Goal: Task Accomplishment & Management: Complete application form

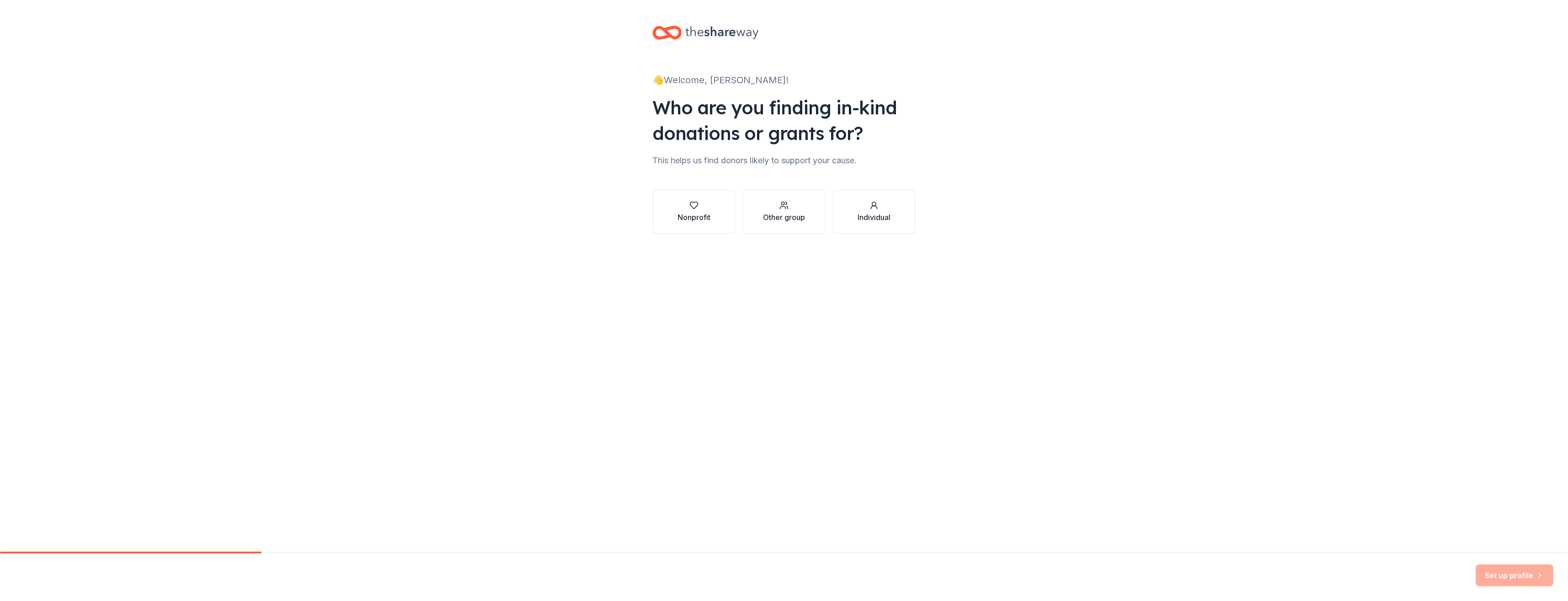
click at [688, 215] on div "Nonprofit" at bounding box center [694, 217] width 33 height 11
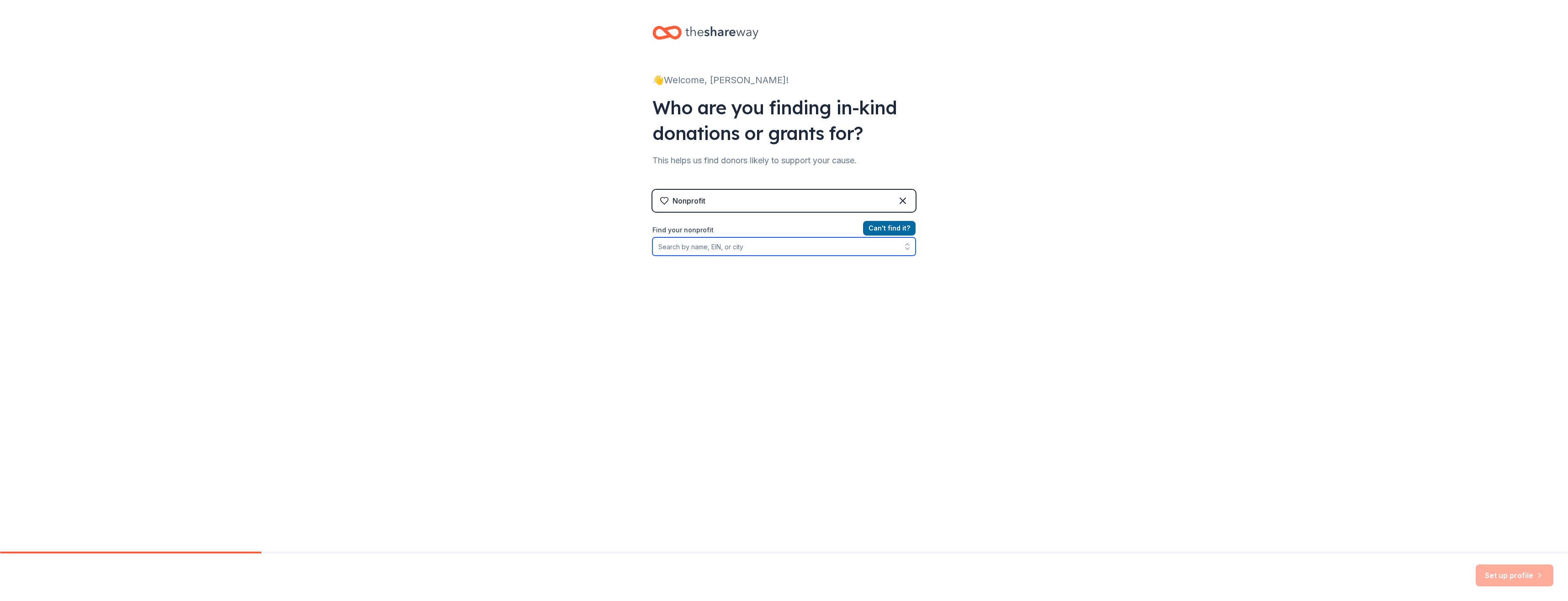
click at [763, 247] on input "Find your nonprofit" at bounding box center [784, 247] width 263 height 19
type input "[US_STATE] Star Parent"
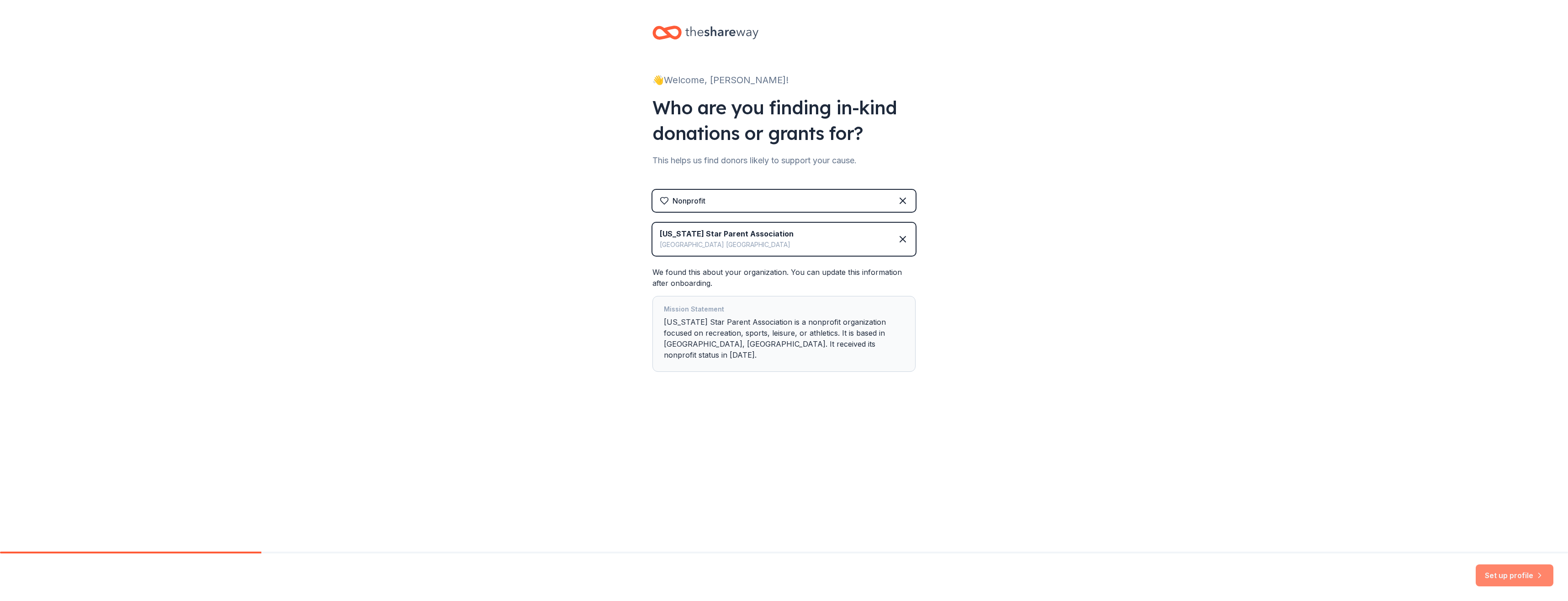
click at [1515, 575] on button "Set up profile" at bounding box center [1515, 575] width 77 height 22
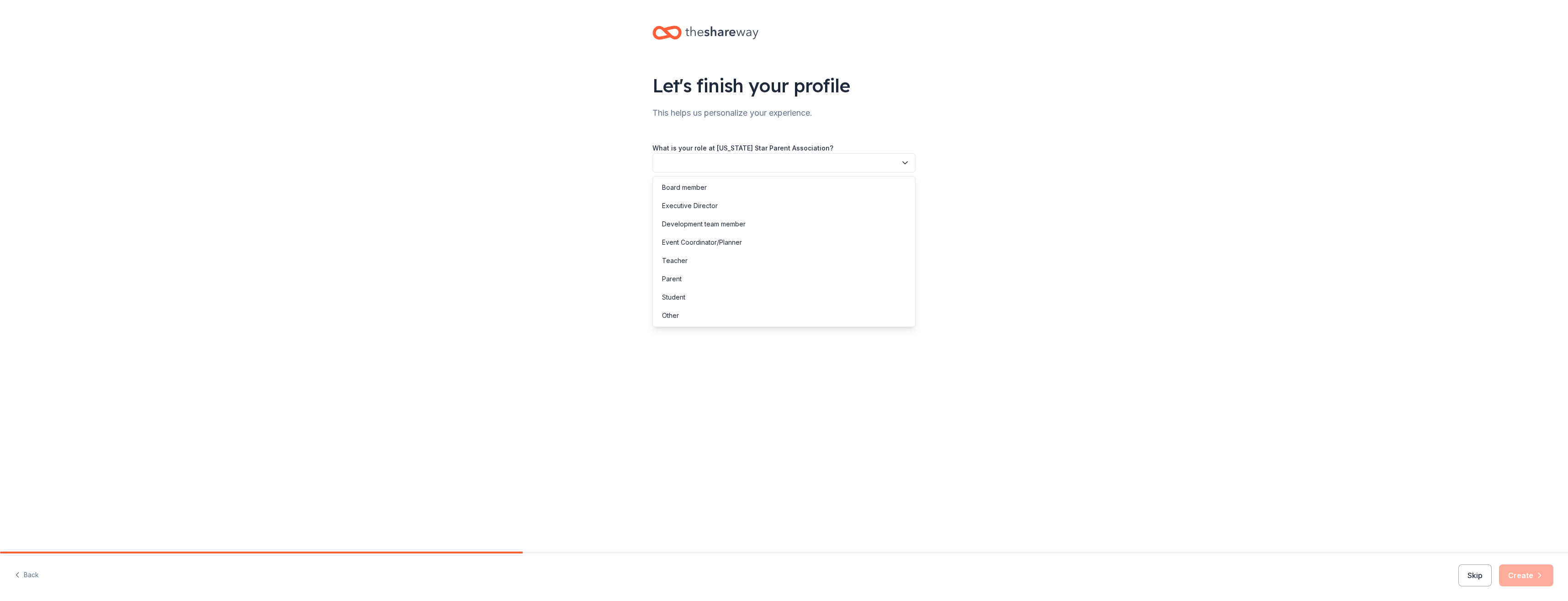
click at [907, 162] on icon "button" at bounding box center [904, 162] width 4 height 3
click at [701, 189] on div "Board member" at bounding box center [684, 187] width 45 height 11
click at [712, 205] on button "button" at bounding box center [784, 204] width 263 height 19
click at [712, 230] on div "This is my first time!" at bounding box center [691, 228] width 58 height 11
click at [709, 242] on button "button" at bounding box center [784, 245] width 263 height 19
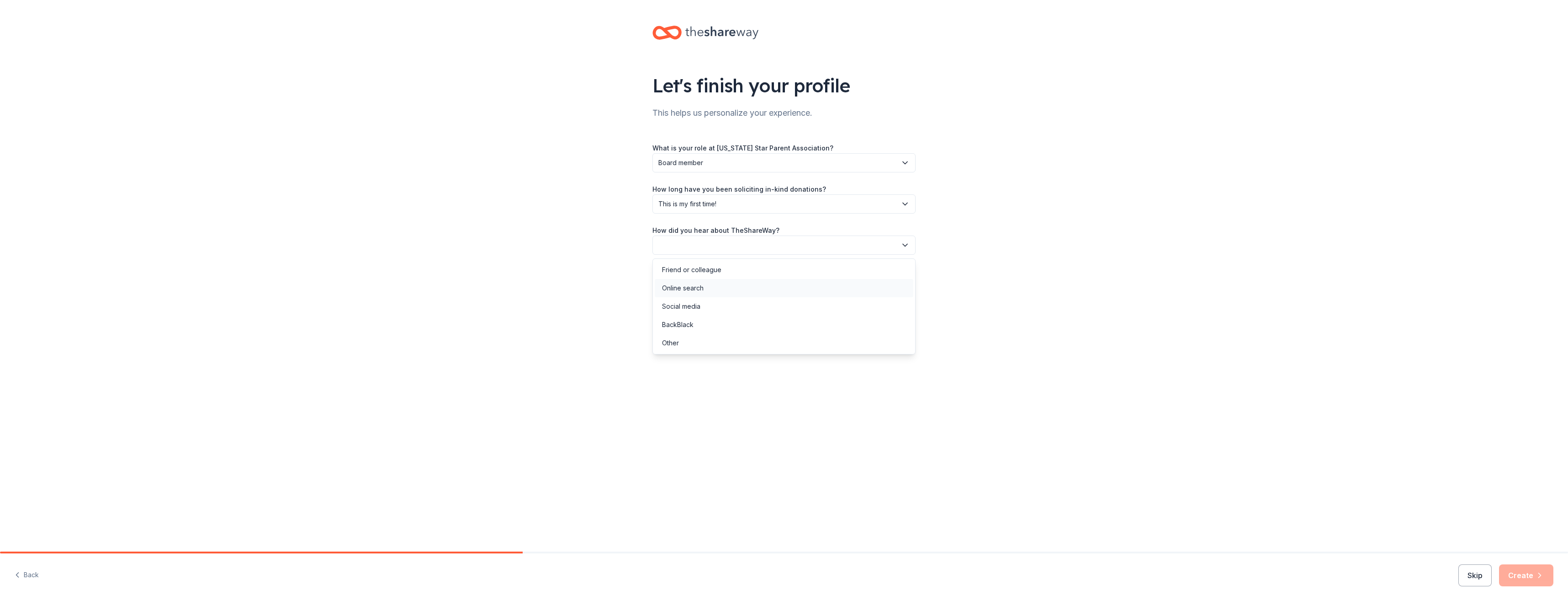
click at [689, 287] on div "Online search" at bounding box center [682, 288] width 41 height 11
click at [1525, 575] on button "Create" at bounding box center [1526, 575] width 55 height 22
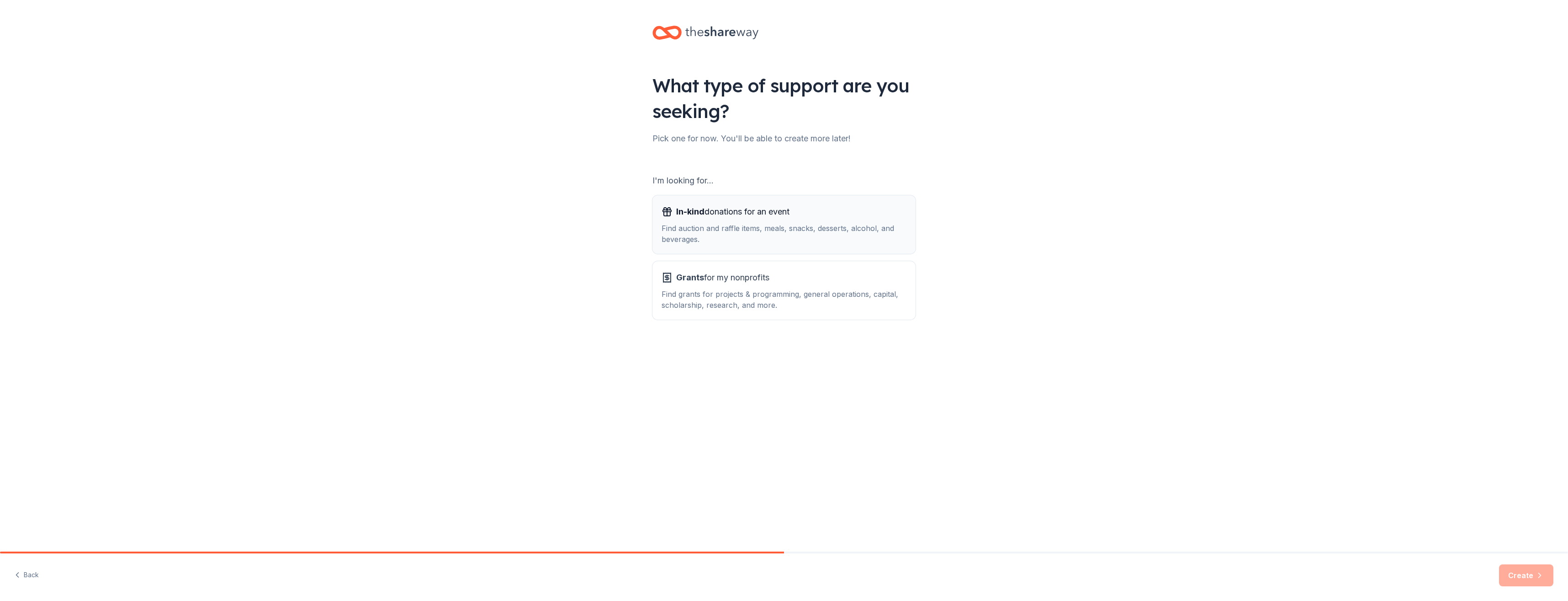
click at [742, 230] on div "Find auction and raffle items, meals, snacks, desserts, alcohol, and beverages." at bounding box center [784, 234] width 245 height 22
click at [1527, 575] on button "Create" at bounding box center [1526, 575] width 55 height 22
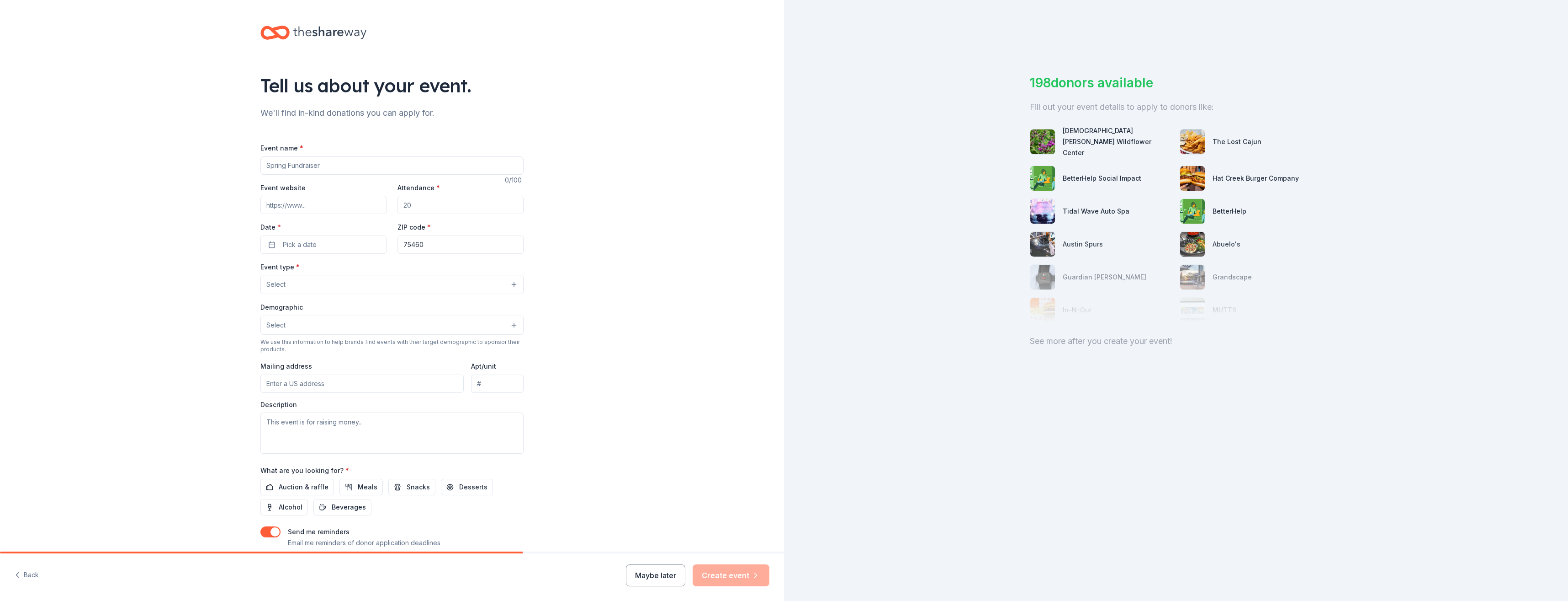
click at [330, 165] on input "Event name *" at bounding box center [392, 166] width 263 height 19
type input "Fall Silent Auction Fundraiser"
click at [313, 206] on input "Event website" at bounding box center [324, 205] width 126 height 19
paste input "https://urldefense.com/v3/__https://www.facebook.com/share/1EmazdUZQT/?mibextid…"
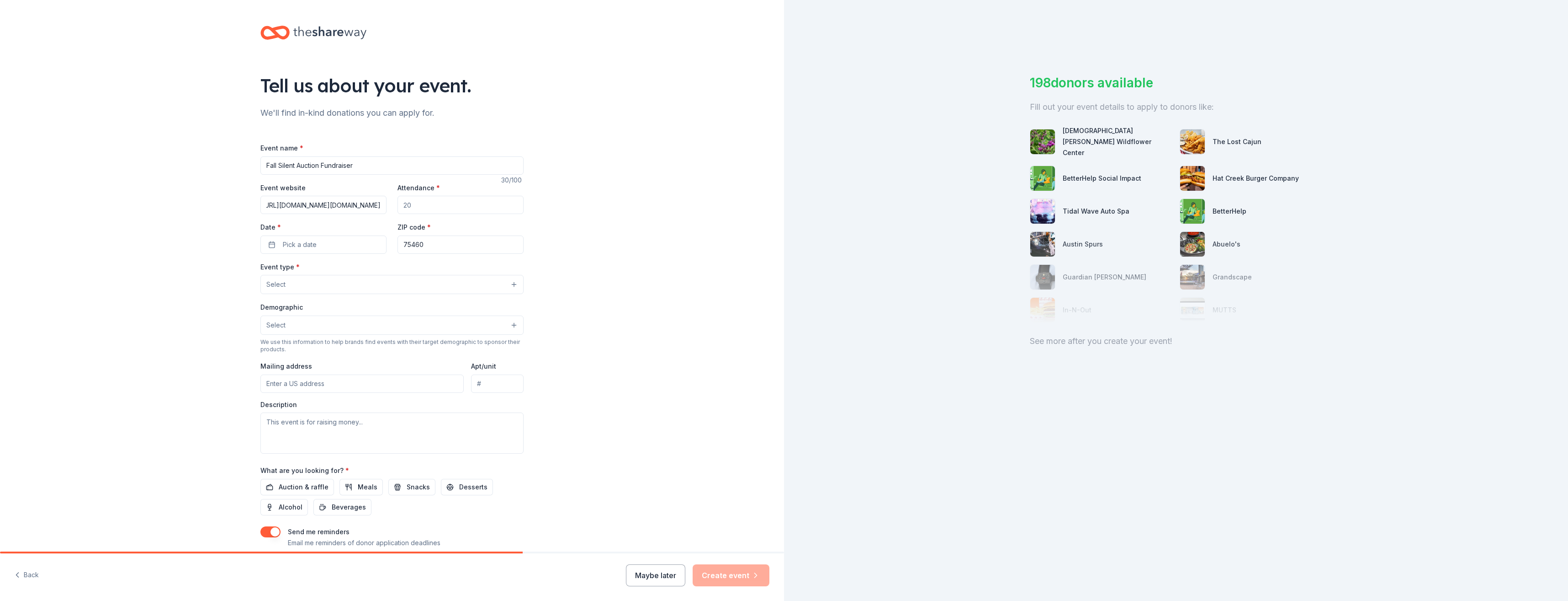
type input "https://urldefense.com/v3/__https://www.facebook.com/share/1EmazdUZQT/?mibextid…"
click at [453, 205] on input "Attendance *" at bounding box center [461, 205] width 126 height 19
type input "100"
click at [329, 257] on button "Pick a date" at bounding box center [324, 258] width 126 height 19
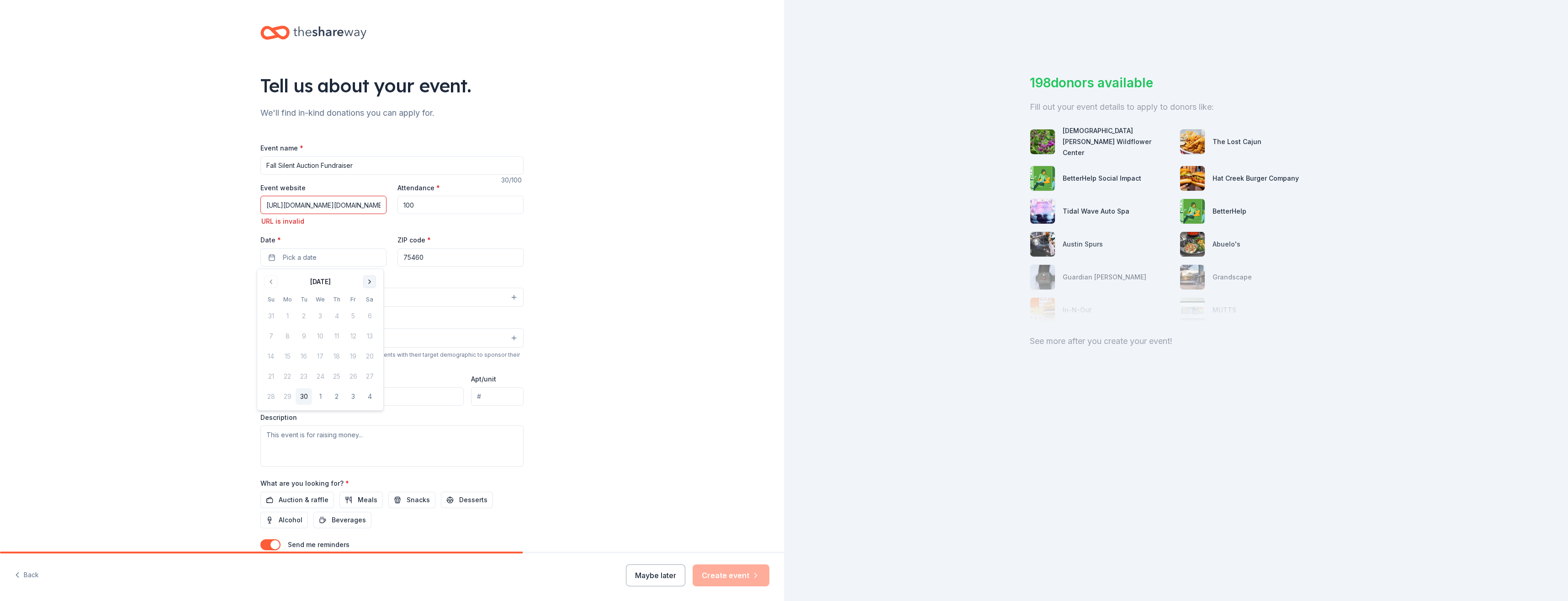
click at [368, 279] on button "Go to next month" at bounding box center [369, 281] width 13 height 13
click at [369, 279] on button "Go to next month" at bounding box center [369, 281] width 13 height 13
click at [368, 332] on button "13" at bounding box center [370, 336] width 17 height 17
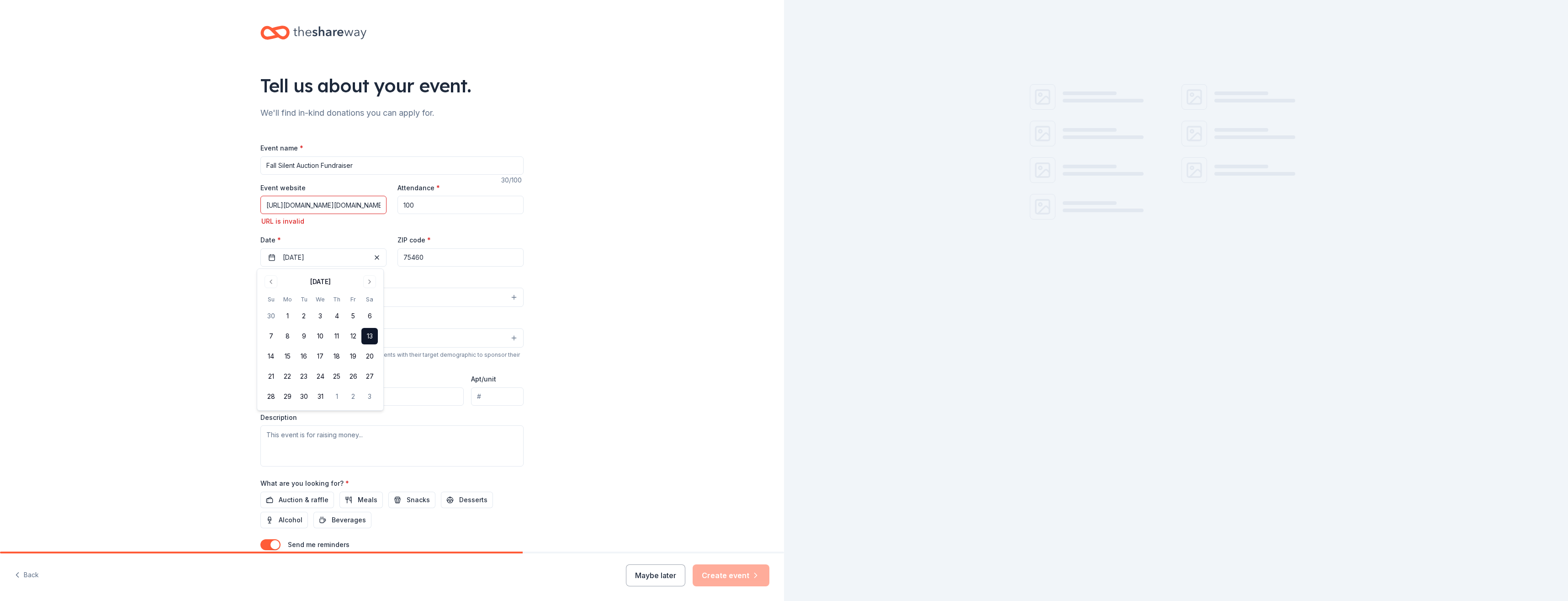
click at [427, 257] on input "75460" at bounding box center [461, 258] width 126 height 19
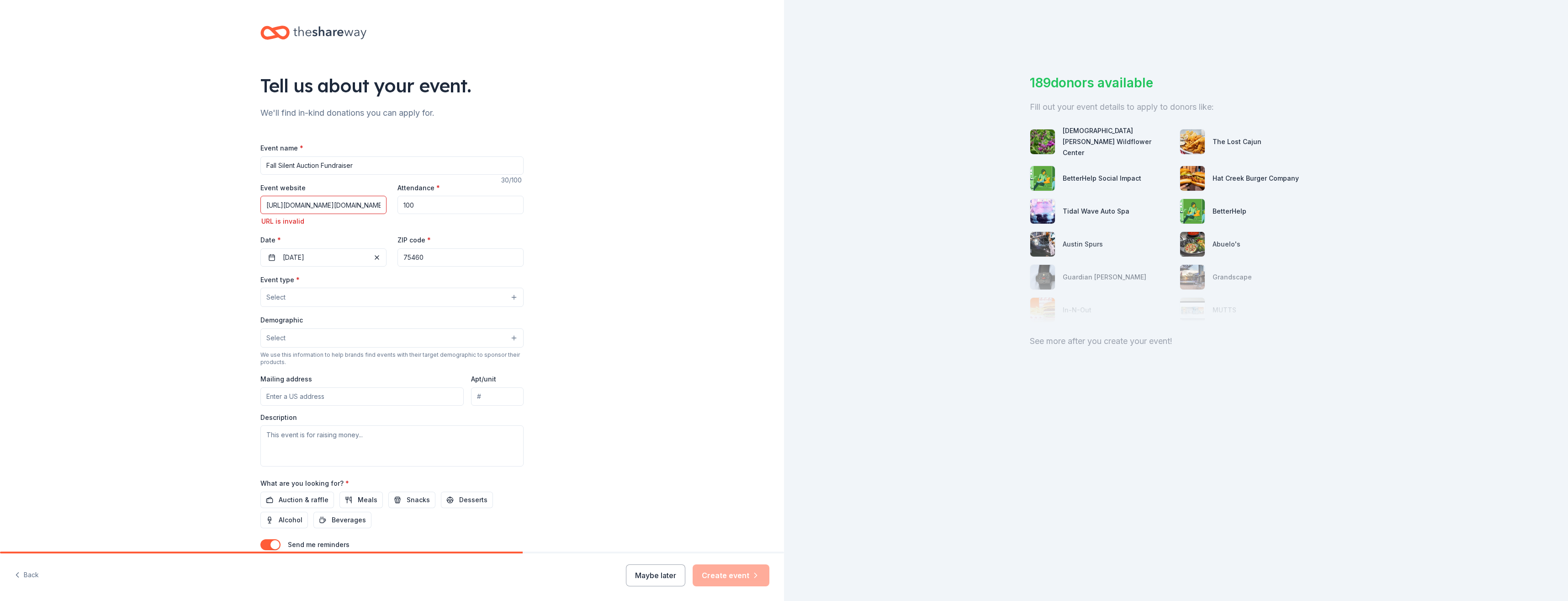
click at [326, 290] on button "Select" at bounding box center [392, 297] width 263 height 19
click at [286, 324] on span "Fundraiser" at bounding box center [392, 321] width 247 height 12
click at [213, 305] on div "Tell us about your event. We'll find in-kind donations you can apply for. Event…" at bounding box center [392, 311] width 784 height 622
click at [285, 338] on button "Select" at bounding box center [392, 338] width 263 height 19
click at [284, 419] on span "All ages" at bounding box center [392, 420] width 247 height 12
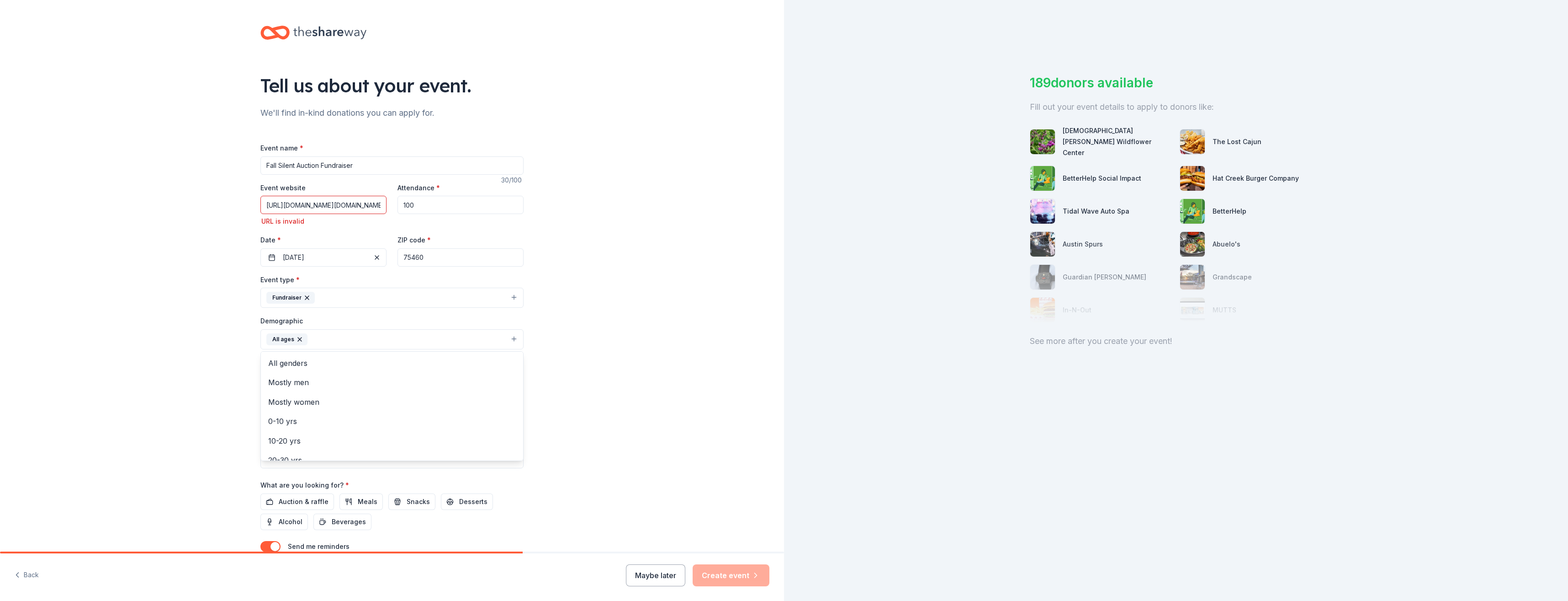
click at [596, 406] on div "Tell us about your event. We'll find in-kind donations you can apply for. Event…" at bounding box center [392, 311] width 784 height 623
click at [512, 337] on button "All ages" at bounding box center [392, 339] width 263 height 20
click at [297, 364] on span "All genders" at bounding box center [392, 363] width 247 height 12
click at [650, 393] on div "Tell us about your event. We'll find in-kind donations you can apply for. Event…" at bounding box center [392, 311] width 784 height 623
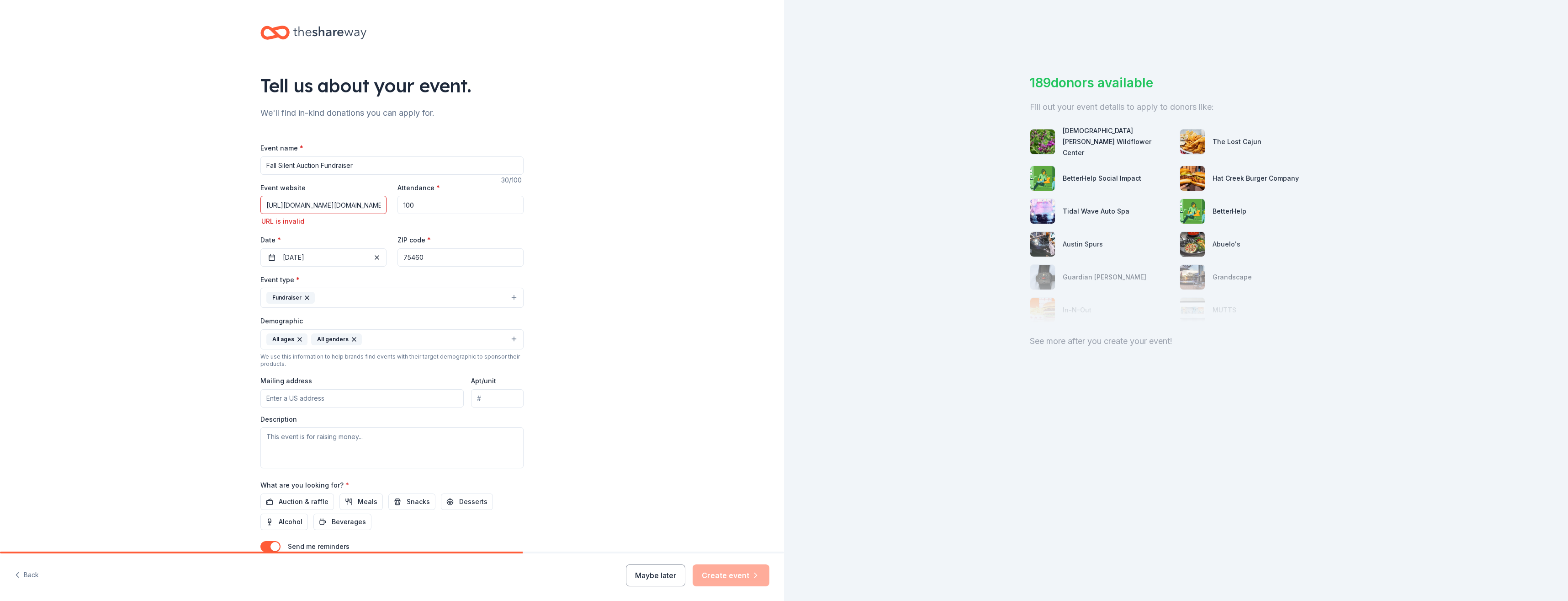
click at [325, 396] on input "Mailing address" at bounding box center [363, 398] width 204 height 19
click at [375, 400] on input "3150 Bonham Street" at bounding box center [363, 398] width 204 height 19
type input "3150 Bonham Street, Paris, TX, 75460"
click at [342, 440] on textarea at bounding box center [392, 447] width 263 height 41
paste textarea "https://urldefense.com/v3/__https://www.facebook.com/share/1EmazdUZQT/?mibextid…"
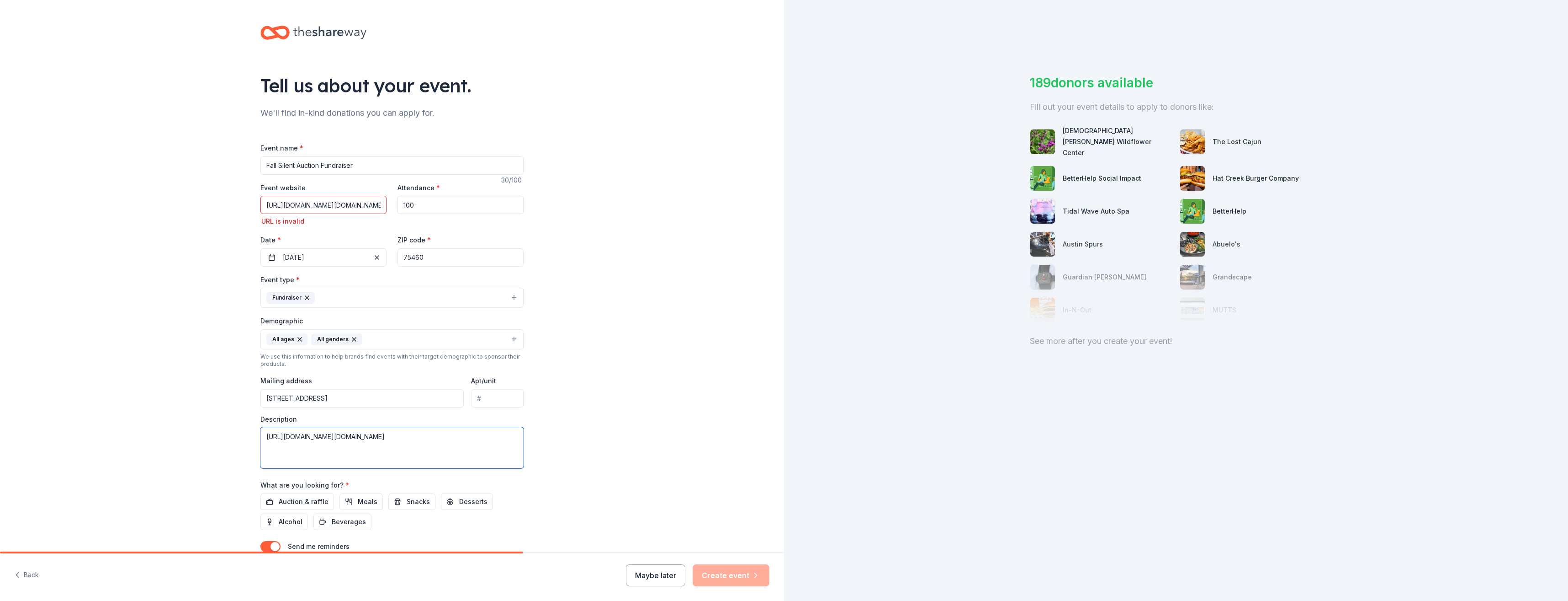
drag, startPoint x: 481, startPoint y: 456, endPoint x: 239, endPoint y: 430, distance: 243.4
click at [239, 430] on div "Tell us about your event. We'll find in-kind donations you can apply for. Event…" at bounding box center [392, 311] width 784 height 623
click at [305, 505] on span "Auction & raffle" at bounding box center [303, 501] width 50 height 11
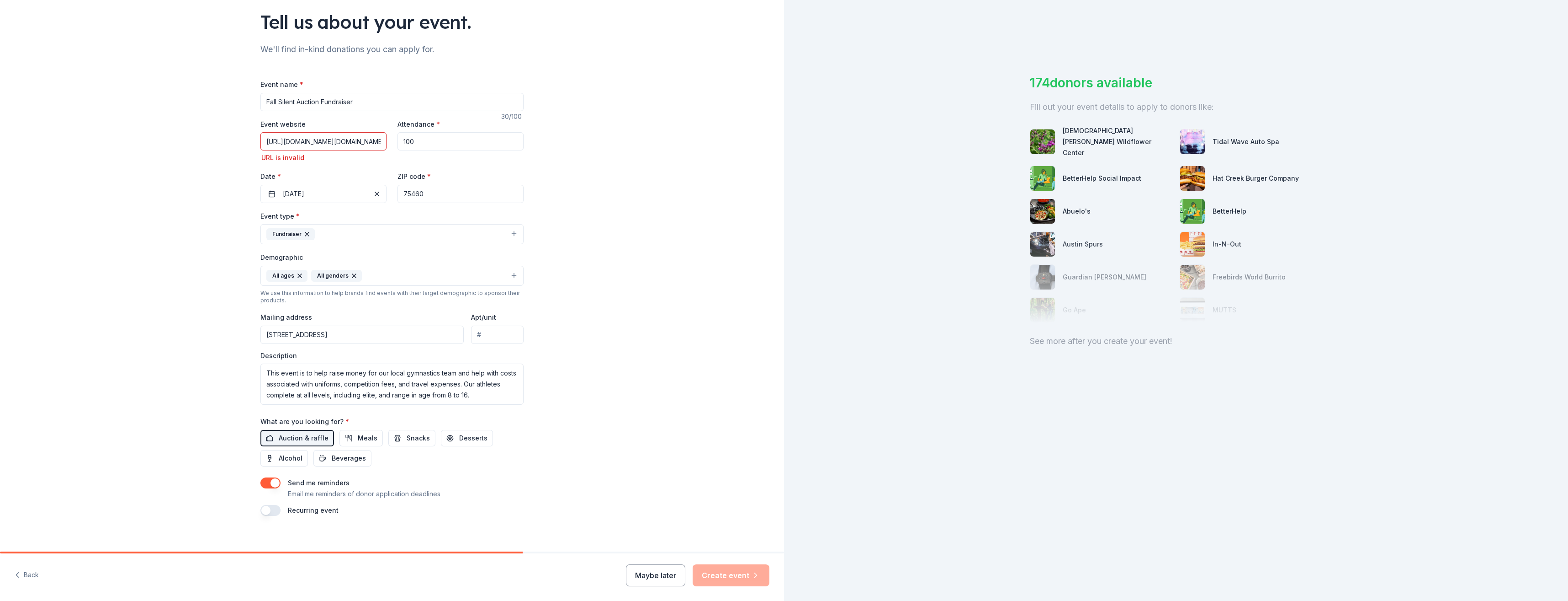
scroll to position [72, 0]
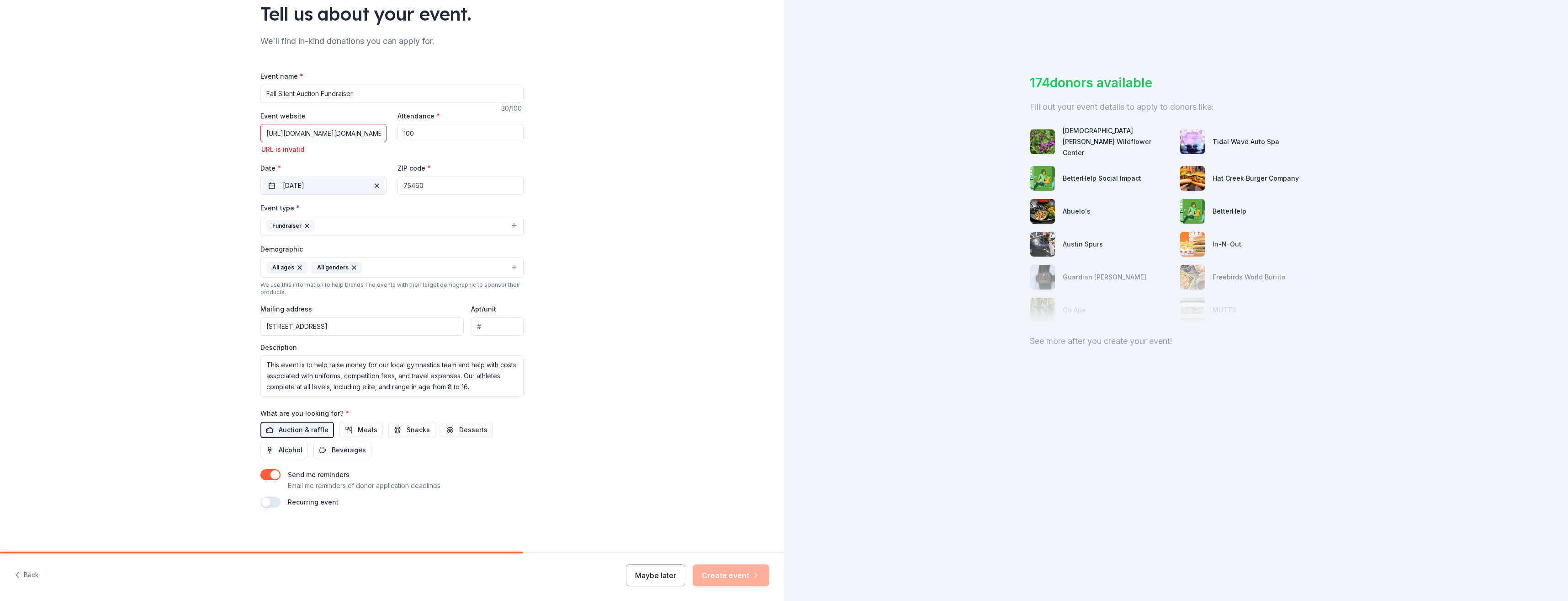
click at [374, 186] on span "button" at bounding box center [377, 185] width 11 height 11
click at [344, 189] on button "Pick a date" at bounding box center [324, 186] width 126 height 19
click at [369, 210] on button "Go to next month" at bounding box center [369, 210] width 13 height 13
click at [368, 209] on button "Go to next month" at bounding box center [369, 210] width 13 height 13
click at [284, 285] on button "10" at bounding box center [288, 285] width 17 height 17
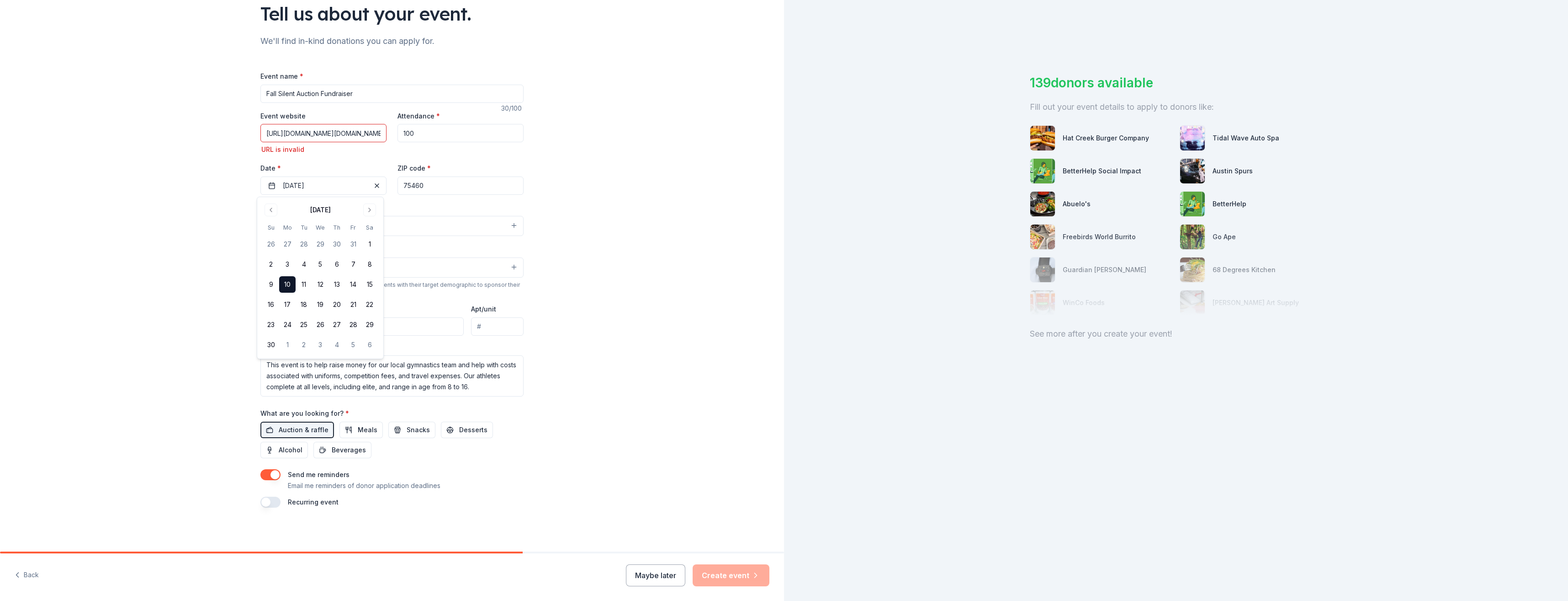
click at [627, 338] on div "Tell us about your event. We'll find in-kind donations you can apply for. Event…" at bounding box center [392, 240] width 784 height 623
click at [479, 387] on textarea "This event is to help raise money for our local gymnastics team and help with c…" at bounding box center [392, 375] width 263 height 41
type textarea "This event is to help raise money for our local gymnastics team and help with c…"
click at [639, 375] on div "Tell us about your event. We'll find in-kind donations you can apply for. Event…" at bounding box center [392, 240] width 784 height 623
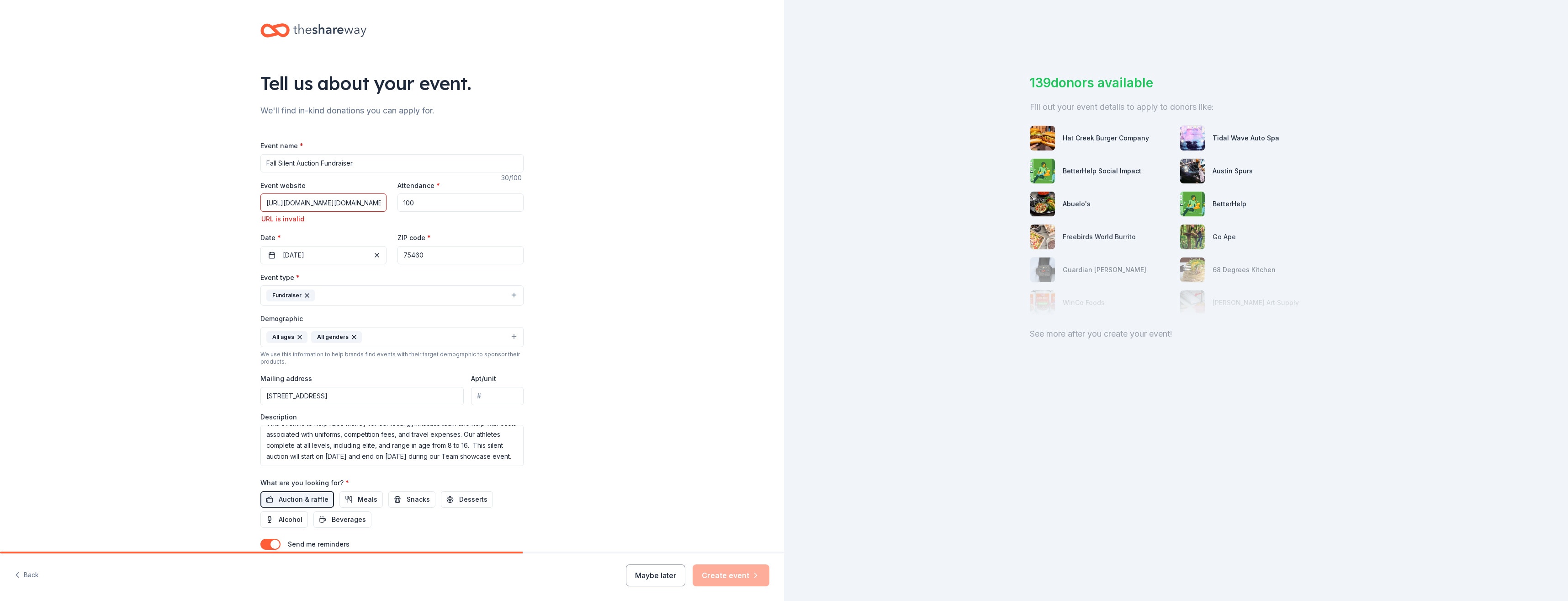
scroll to position [0, 0]
click at [330, 208] on input "https://urldefense.com/v3/__https://www.facebook.com/share/1EmazdUZQT/?mibextid…" at bounding box center [324, 205] width 126 height 19
click at [548, 217] on div "Tell us about your event. We'll find in-kind donations you can apply for. Event…" at bounding box center [392, 311] width 784 height 623
click at [466, 203] on input "100" at bounding box center [461, 205] width 126 height 19
click at [352, 205] on input "https://www.facebook.com/share/1EmazdUZQT/?mibextid=wwXIfr__;!!O6qgkg!yk0ErEmiR…" at bounding box center [324, 205] width 126 height 19
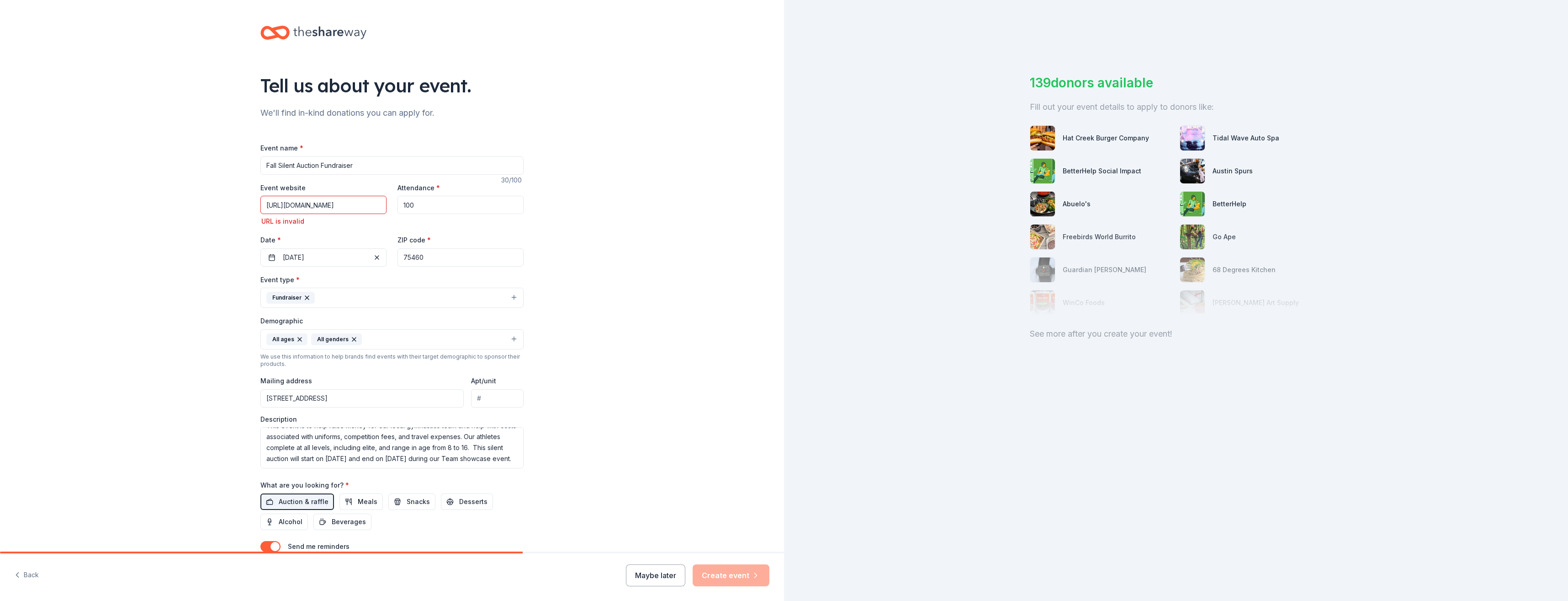
drag, startPoint x: 378, startPoint y: 205, endPoint x: 220, endPoint y: 204, distance: 158.0
click at [220, 204] on div "Tell us about your event. We'll find in-kind donations you can apply for. Event…" at bounding box center [392, 311] width 784 height 623
click at [358, 205] on input "https://www.facebook.com/share/1EmazdUZQT/?mibextid=wwXIfr__;!!O6qgkg!yk0ErEmiR…" at bounding box center [324, 205] width 126 height 19
click at [333, 204] on input "https://www.facebook.com/share/1EmazdUZQT/?mibextid=wwXIfr__;!!O6qgkg!yk0ErEmiR…" at bounding box center [324, 205] width 126 height 19
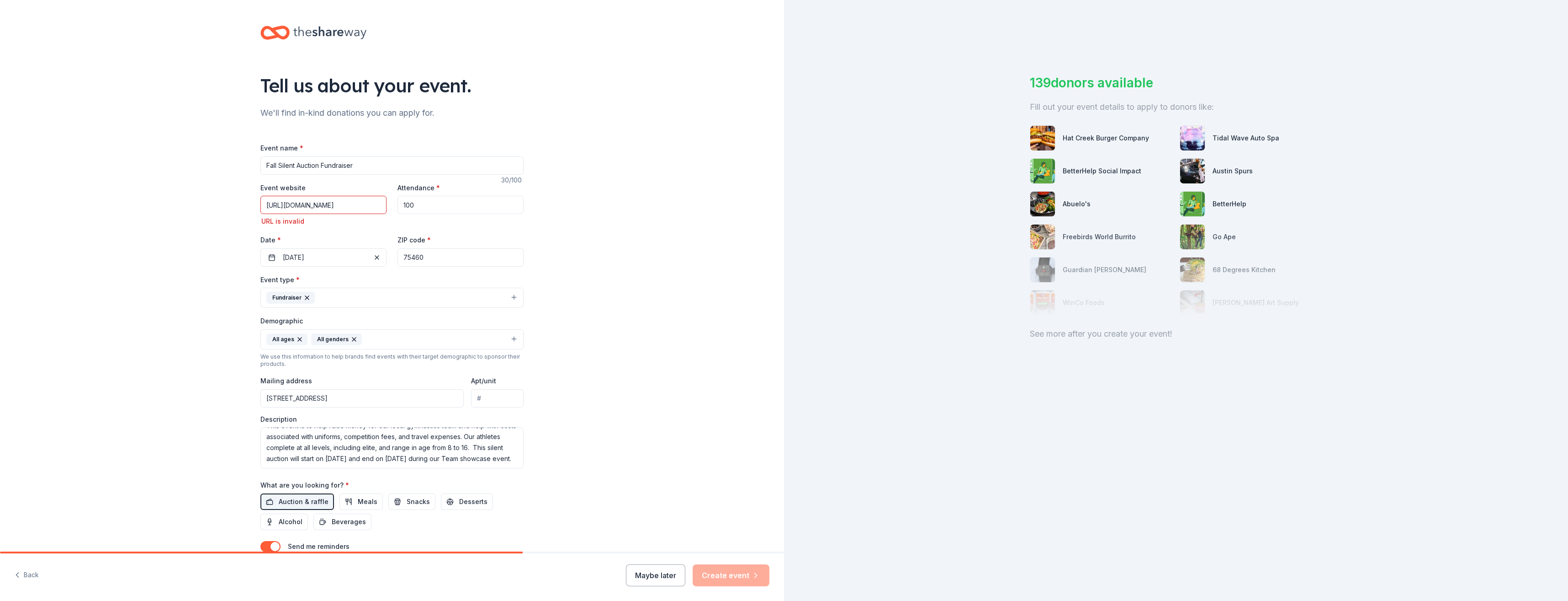
drag, startPoint x: 281, startPoint y: 205, endPoint x: 417, endPoint y: 200, distance: 136.1
click at [417, 200] on div "Event website https://www.facebook.com/share/1EmazdUZQT/?mibextid=wwXIfr__;!!O6…" at bounding box center [392, 224] width 263 height 84
type input "https://facebook.com/TSPAParis"
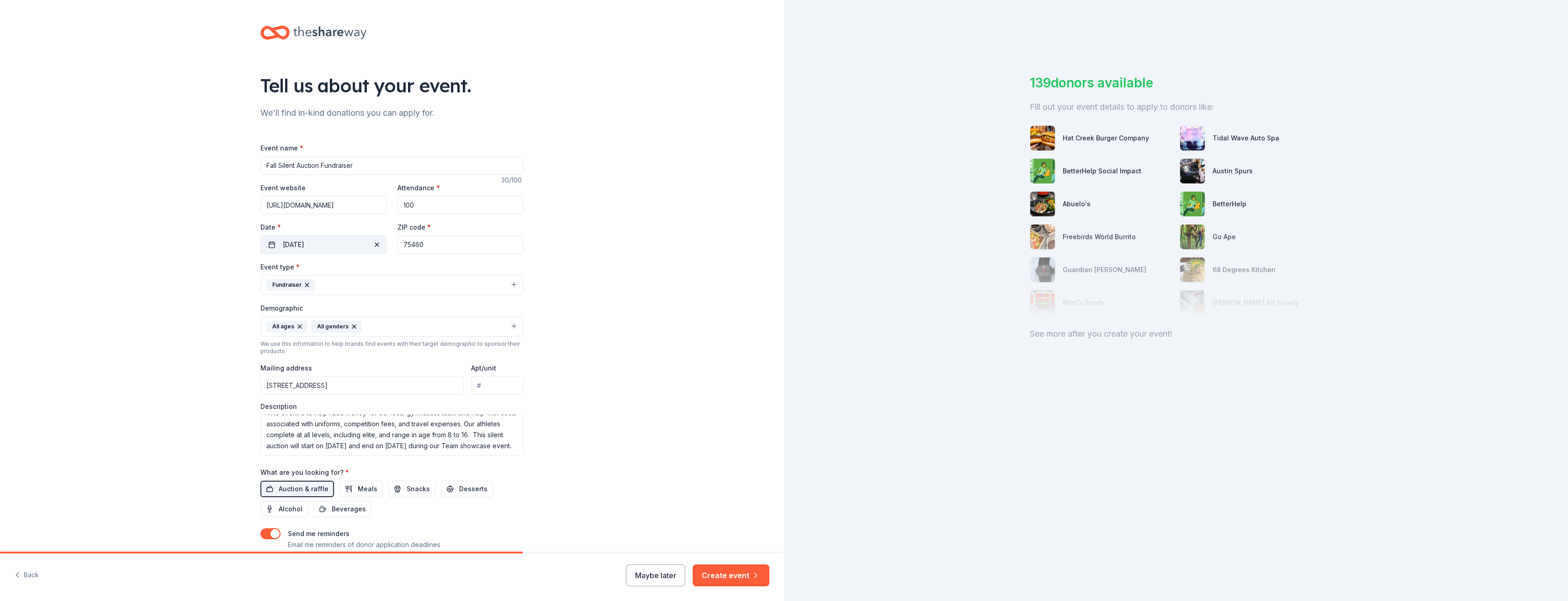
click at [377, 247] on button "11/10/2025" at bounding box center [324, 245] width 126 height 19
click at [415, 223] on label "ZIP code *" at bounding box center [415, 227] width 34 height 9
click at [415, 236] on input "75460" at bounding box center [461, 245] width 126 height 19
click at [590, 218] on div "Tell us about your event. We'll find in-kind donations you can apply for. Event…" at bounding box center [392, 305] width 784 height 610
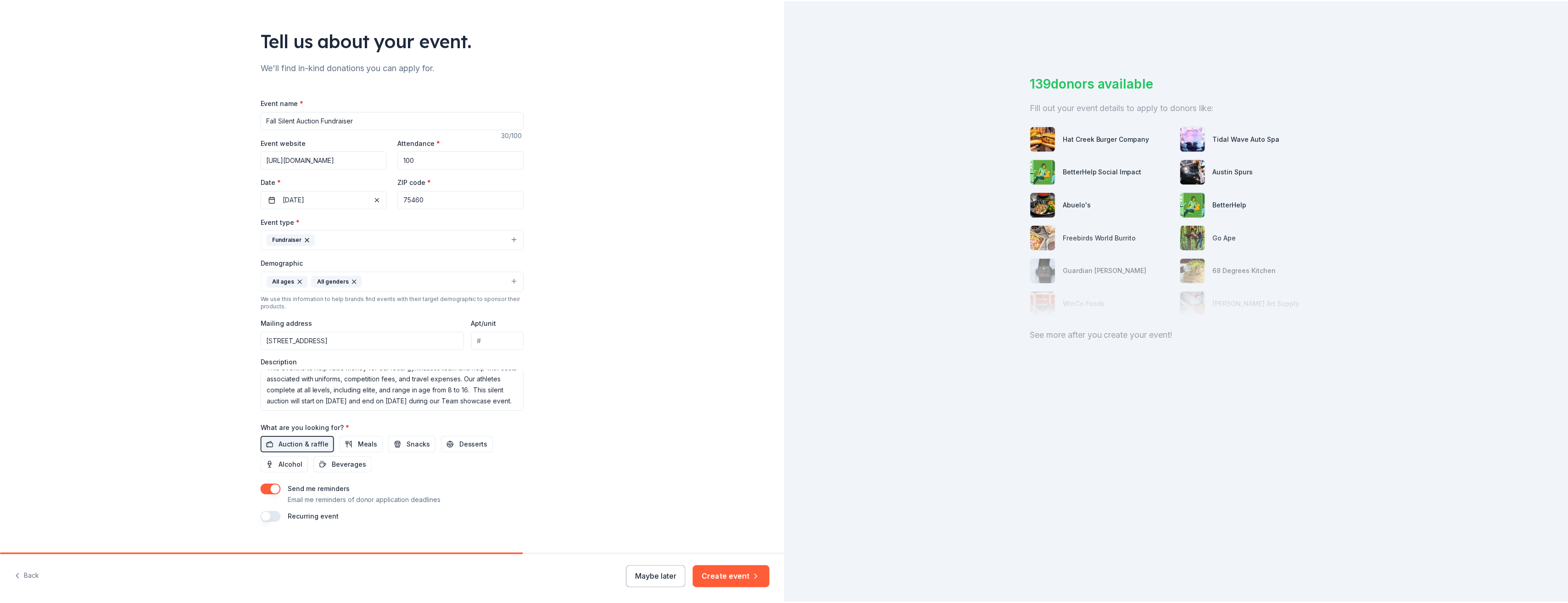
scroll to position [59, 0]
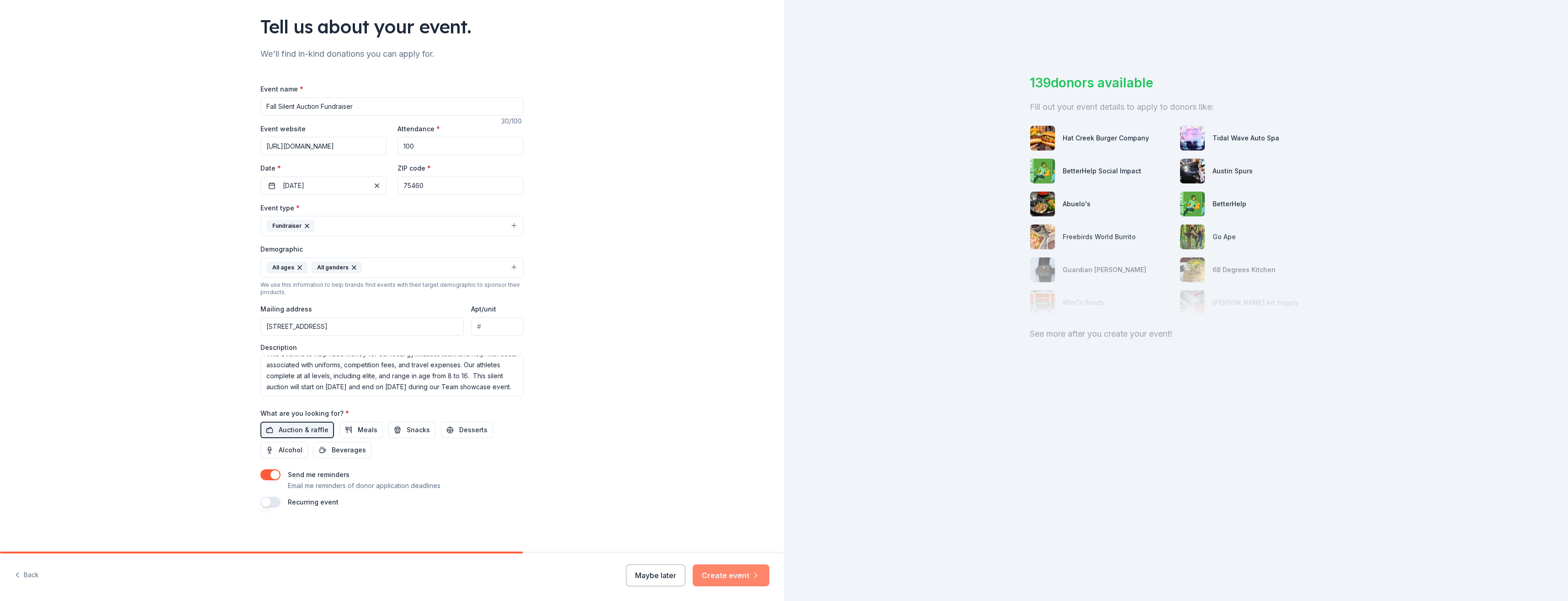
click at [741, 578] on button "Create event" at bounding box center [730, 575] width 77 height 22
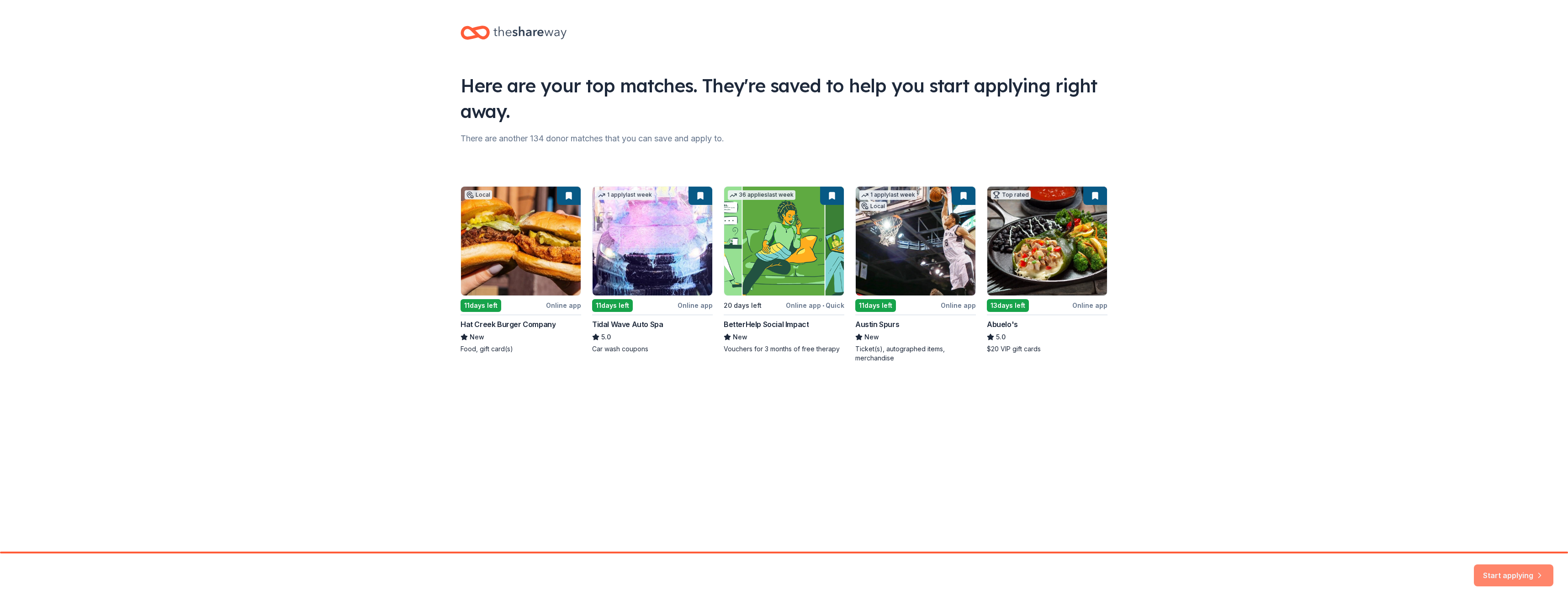
click at [1504, 572] on button "Start applying" at bounding box center [1513, 570] width 80 height 22
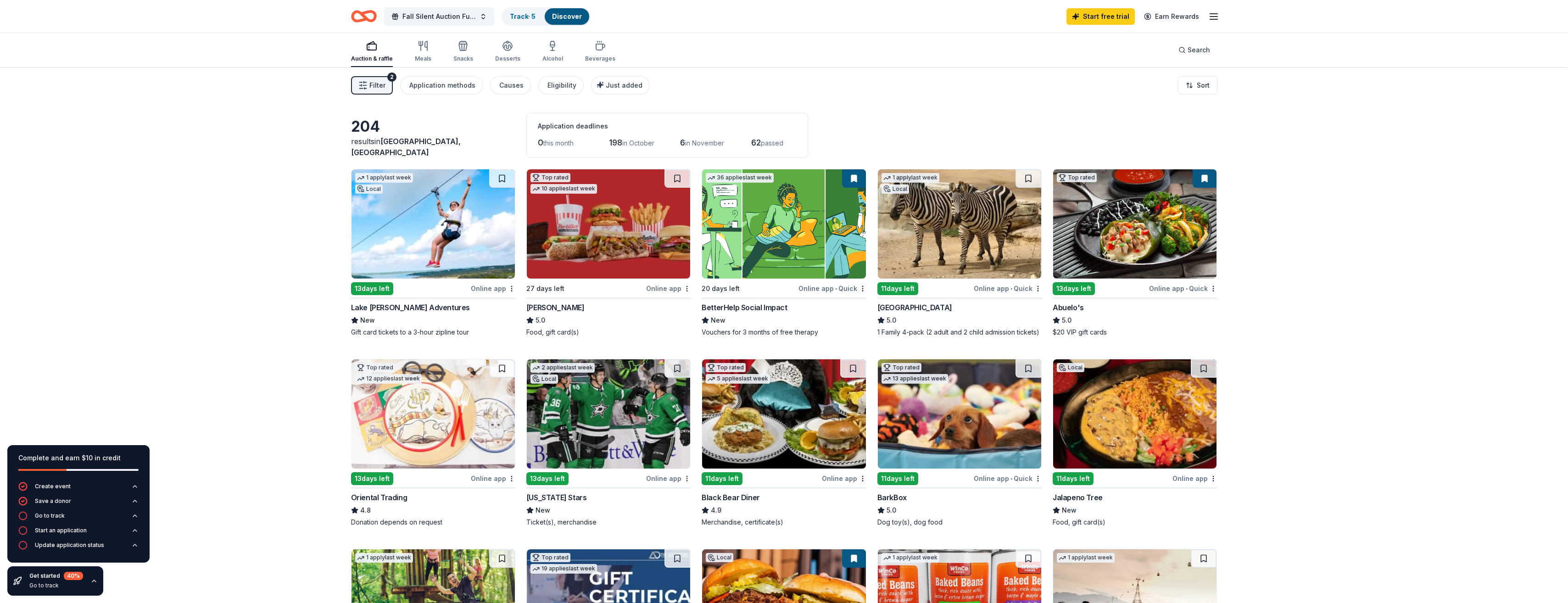
click at [369, 84] on span "Filter" at bounding box center [377, 85] width 16 height 11
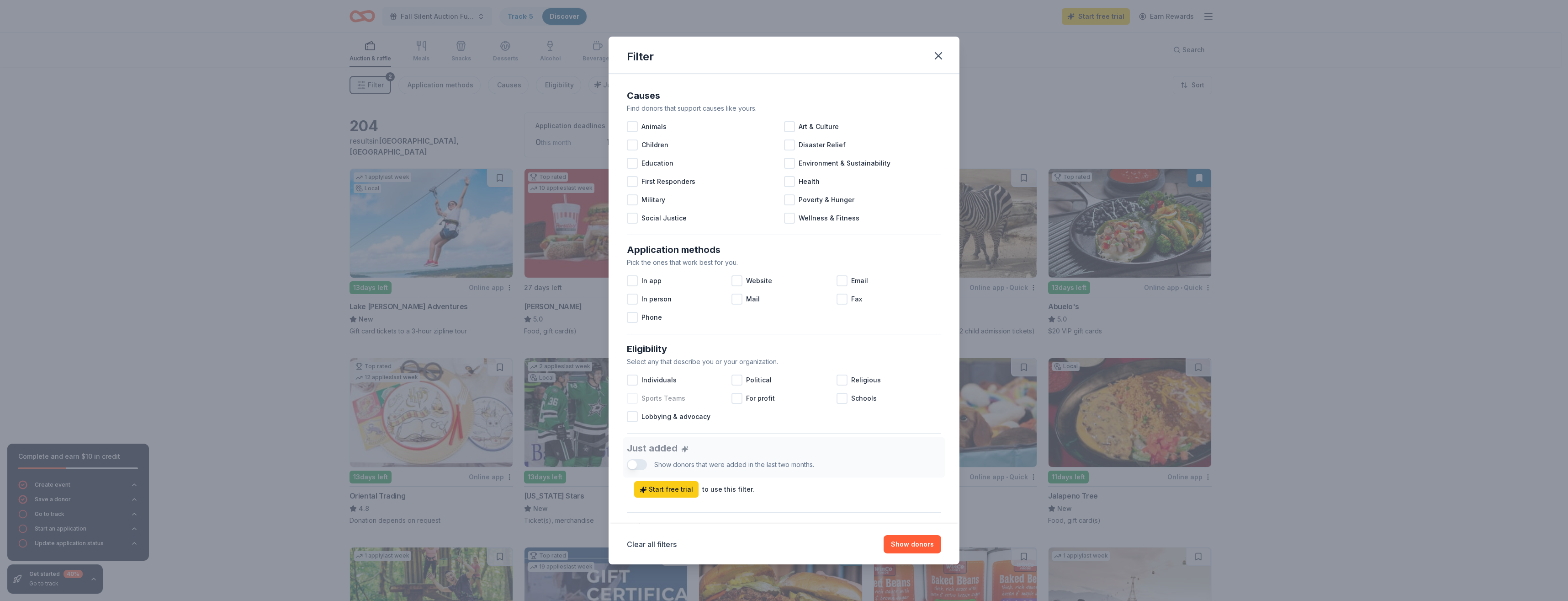
click at [635, 400] on div at bounding box center [632, 398] width 11 height 11
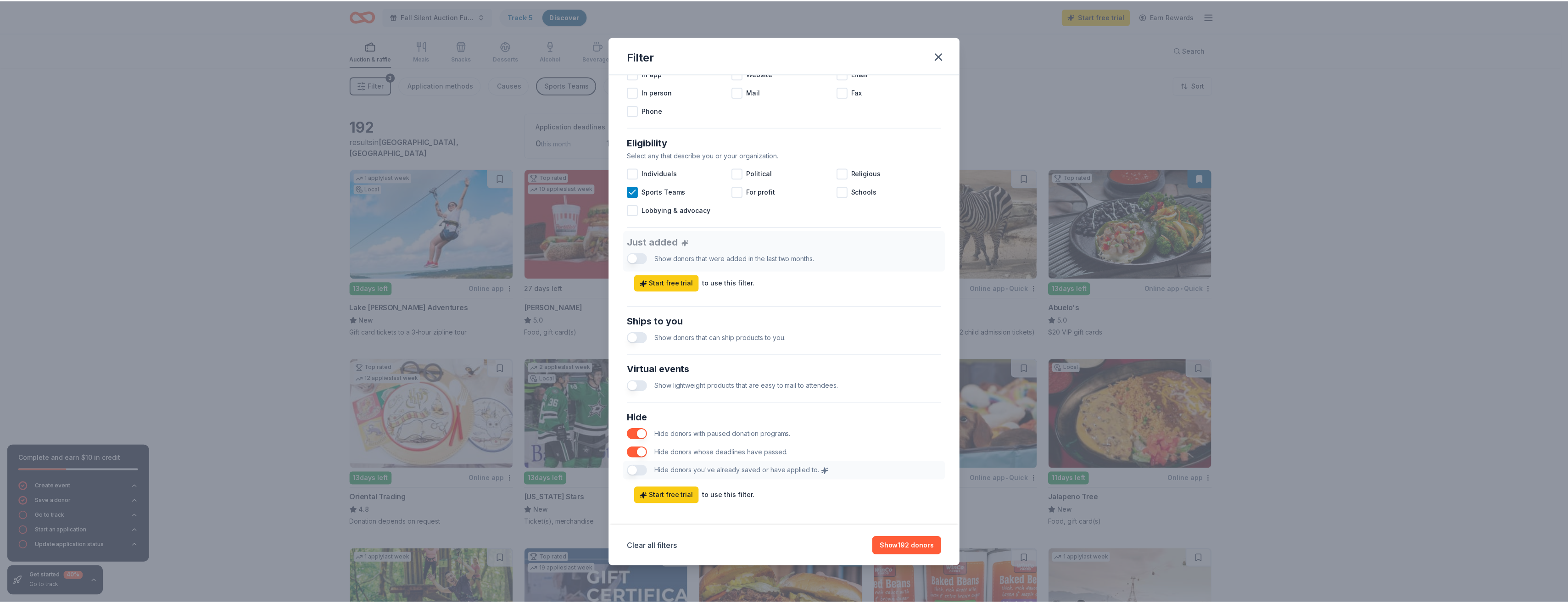
scroll to position [215, 0]
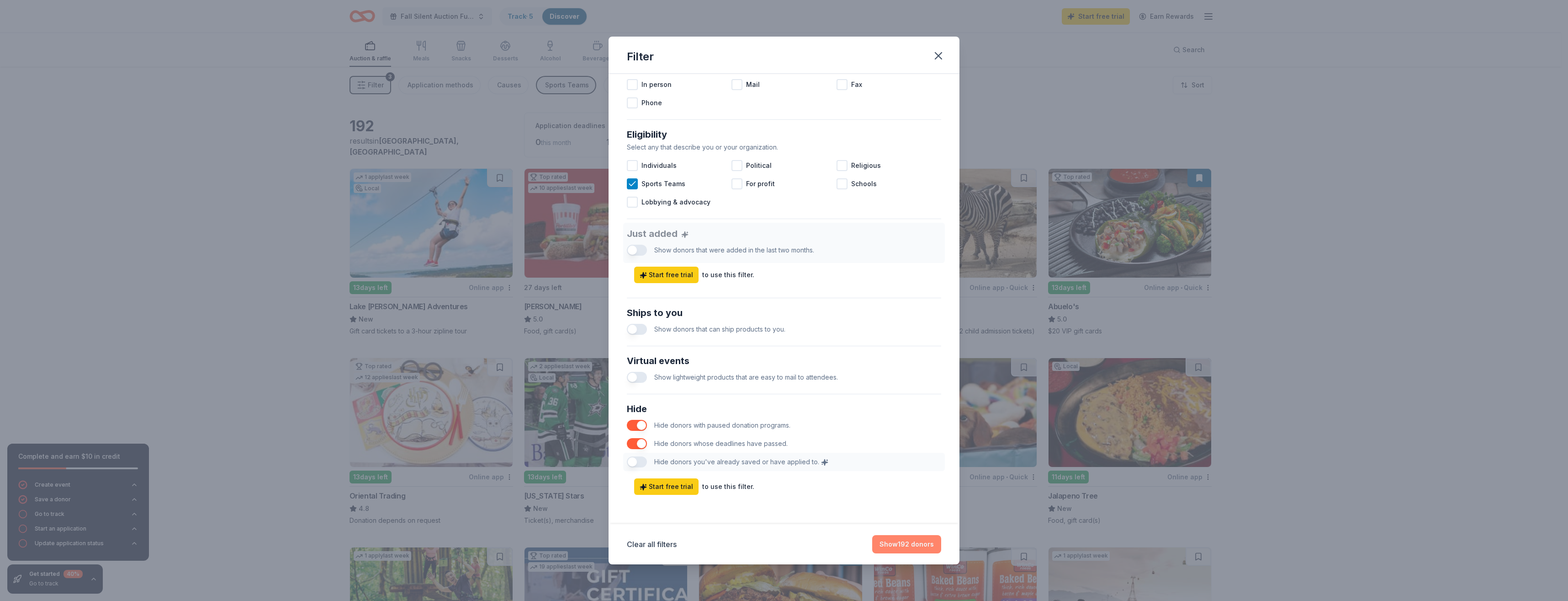
click at [903, 542] on button "Show 192 donors" at bounding box center [907, 545] width 69 height 19
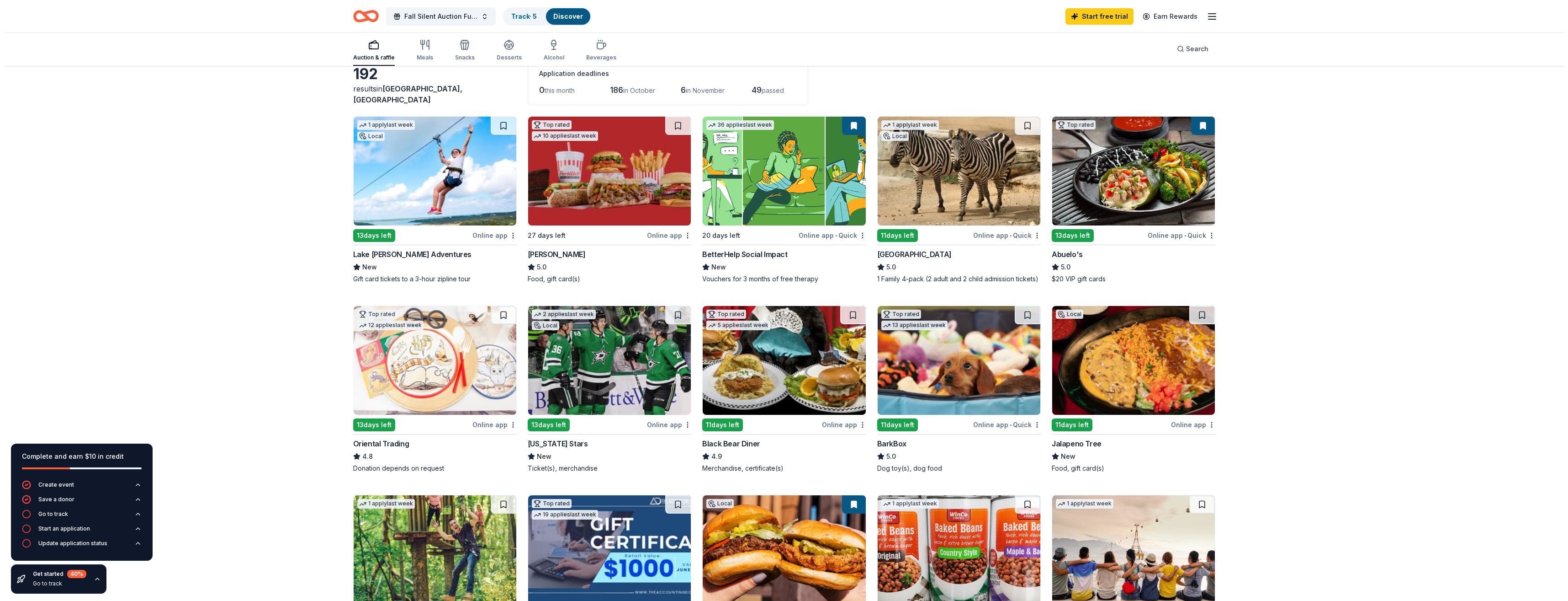
scroll to position [0, 0]
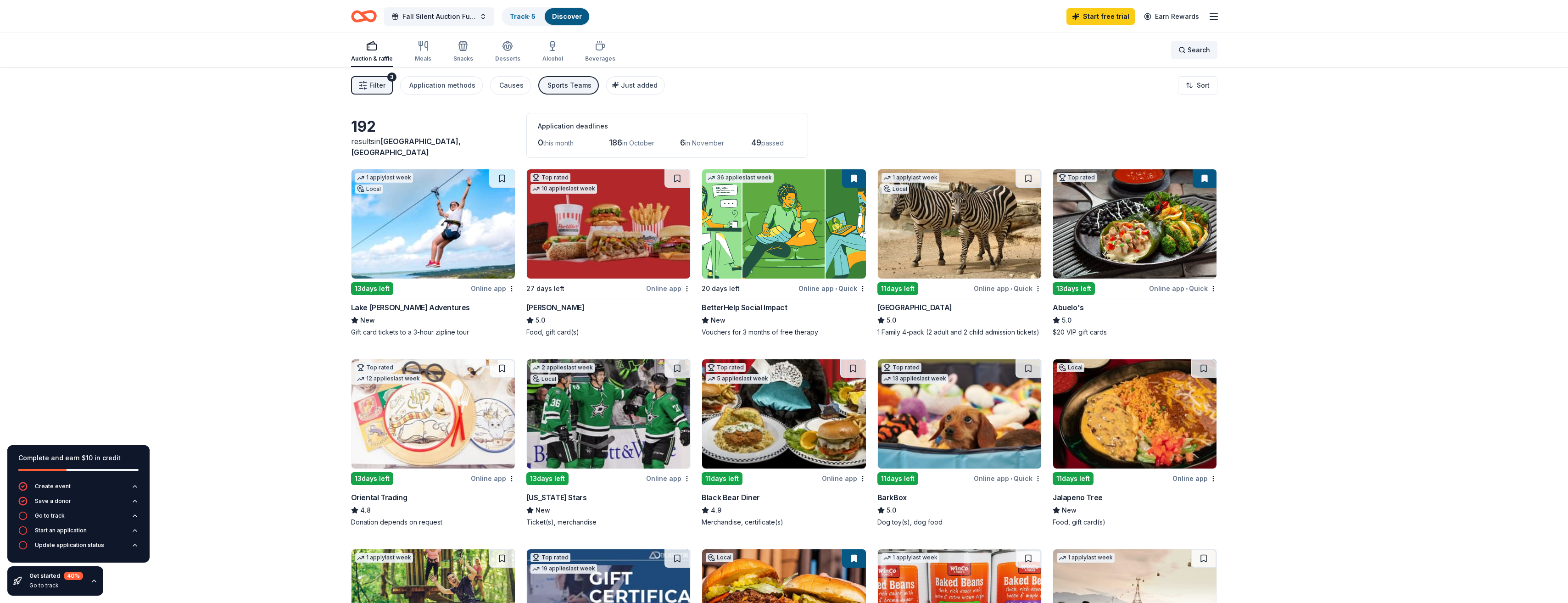
click at [1190, 51] on span "Search" at bounding box center [1199, 50] width 23 height 11
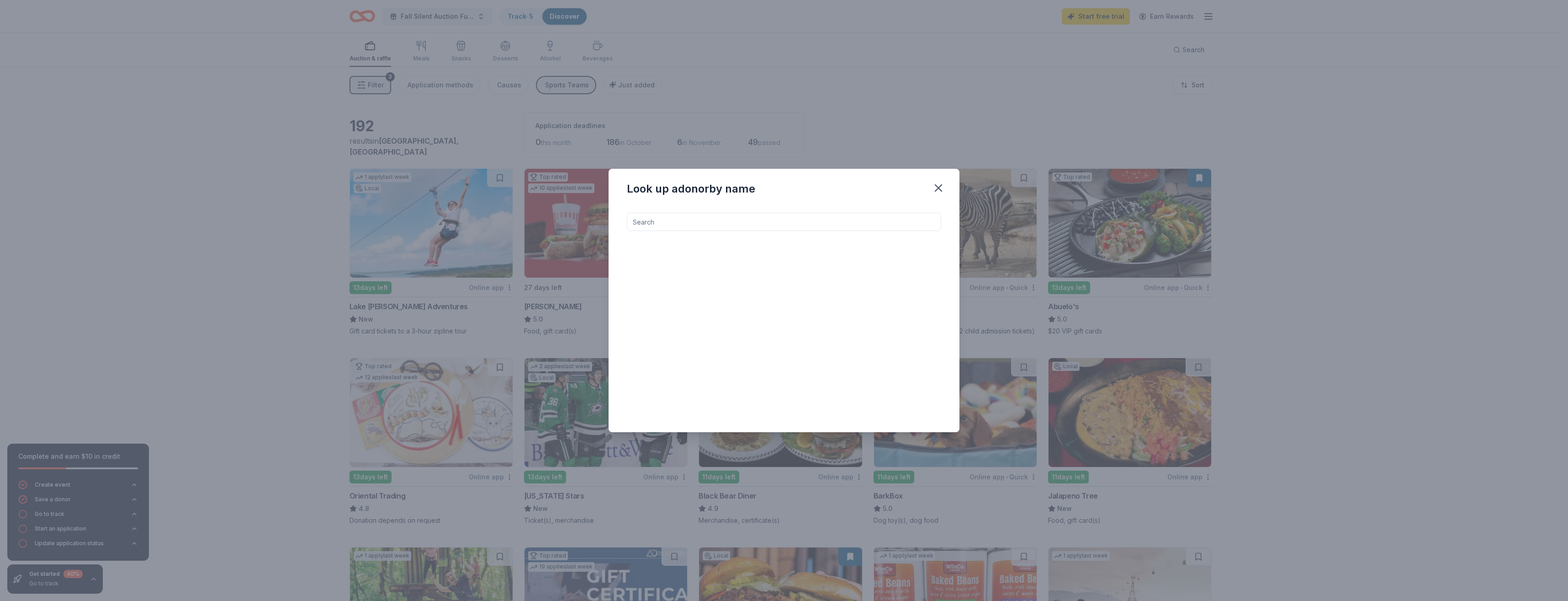
click at [701, 224] on input at bounding box center [784, 222] width 315 height 19
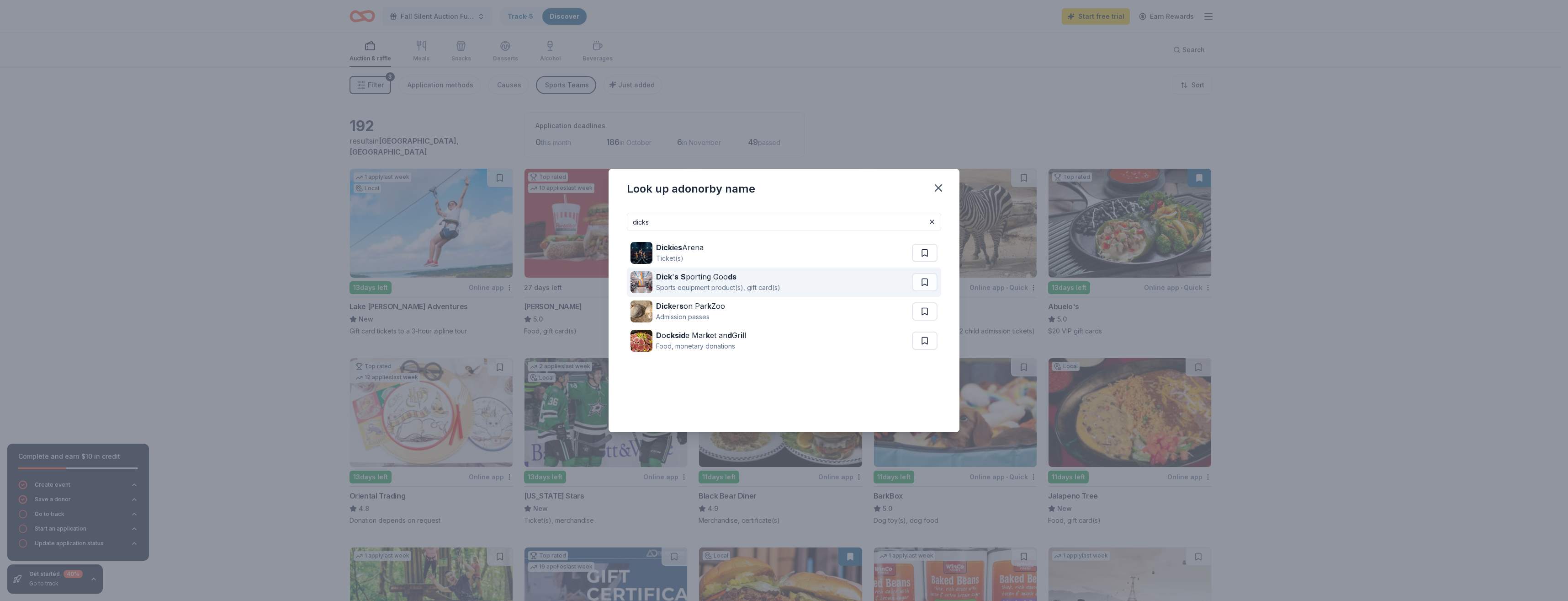
type input "dicks"
click at [701, 283] on div "Sports equipment product(s), gift card(s)" at bounding box center [718, 287] width 124 height 11
click at [705, 280] on div "Dick ' s S port i ng Goo ds" at bounding box center [718, 276] width 124 height 11
click at [1321, 40] on div "Look up a donor by name dicks Dicki e s Arena Ticket(s) Dick ' s S port i ng Go…" at bounding box center [784, 300] width 1568 height 601
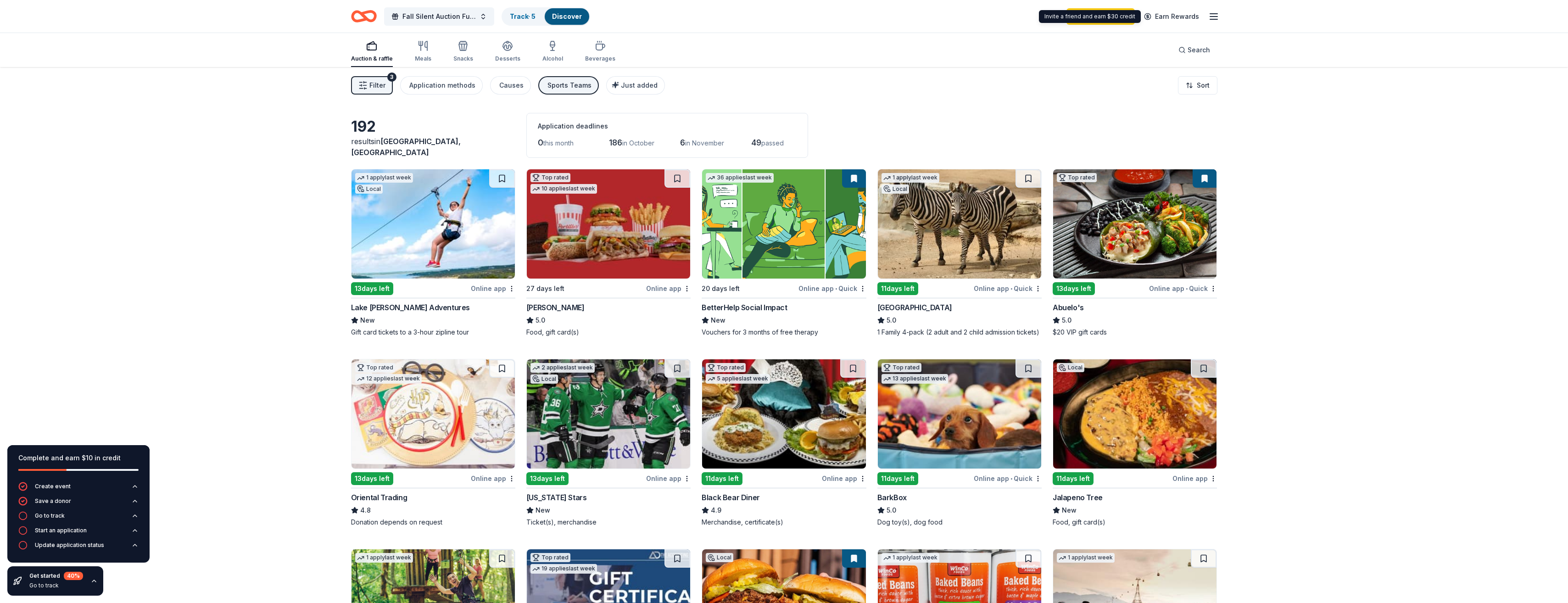
click at [1217, 17] on line "button" at bounding box center [1213, 17] width 8 height 0
click at [961, 119] on div "192 results in Paris, TX Application deadlines 0 this month 186 in October 6 in…" at bounding box center [785, 135] width 867 height 45
click at [1193, 52] on span "Search" at bounding box center [1199, 50] width 23 height 11
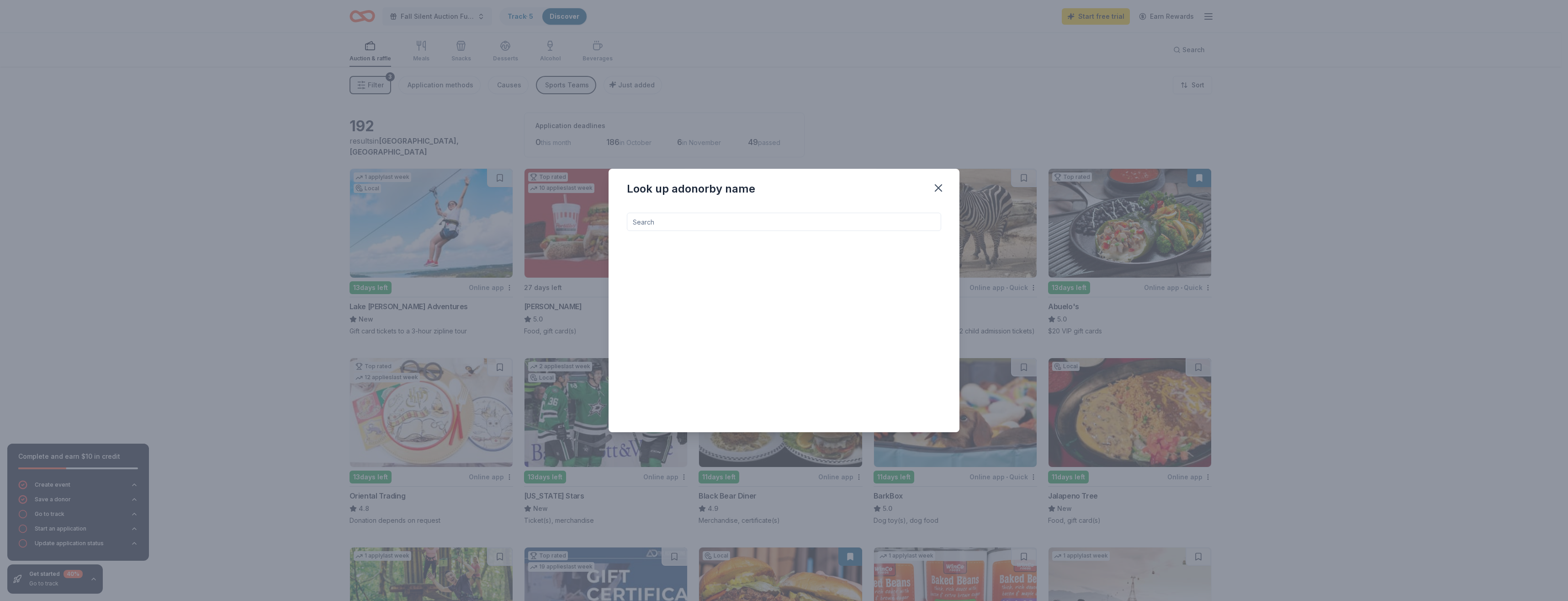
click at [857, 225] on input at bounding box center [784, 222] width 315 height 19
type input "stars"
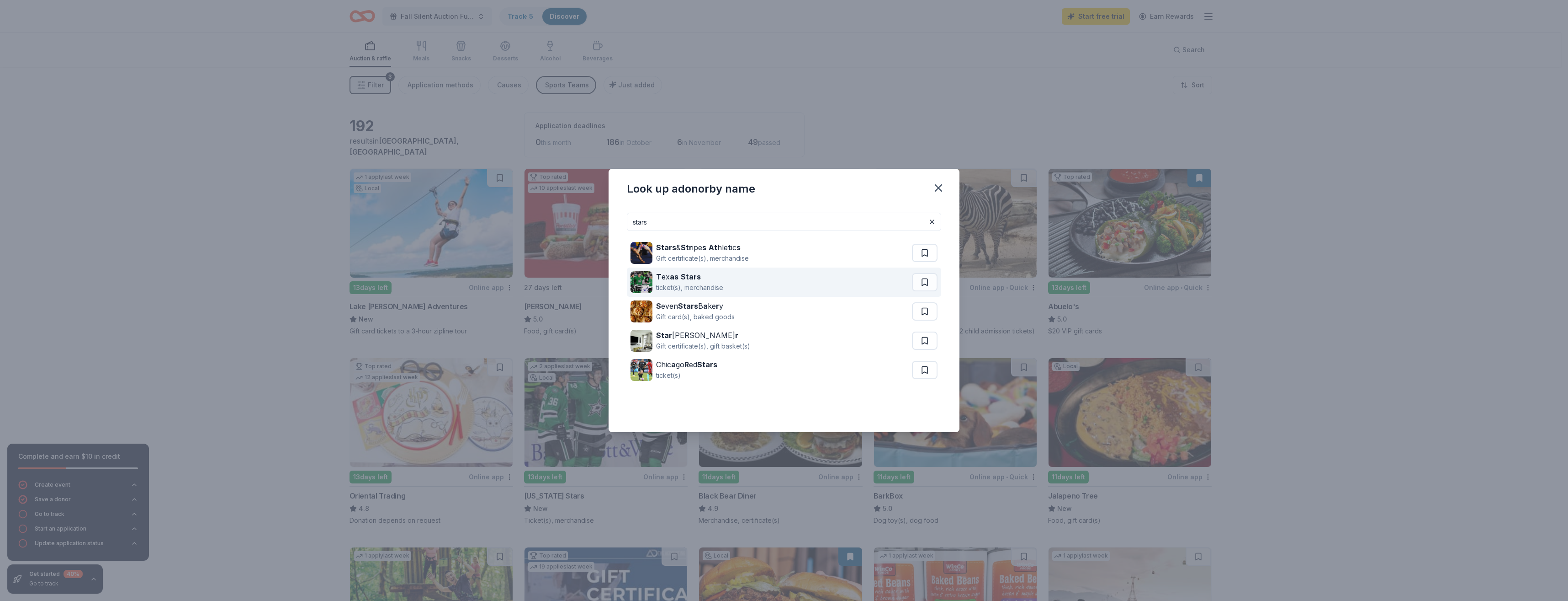
click at [695, 284] on div "ticket(s), merchandise" at bounding box center [690, 287] width 67 height 11
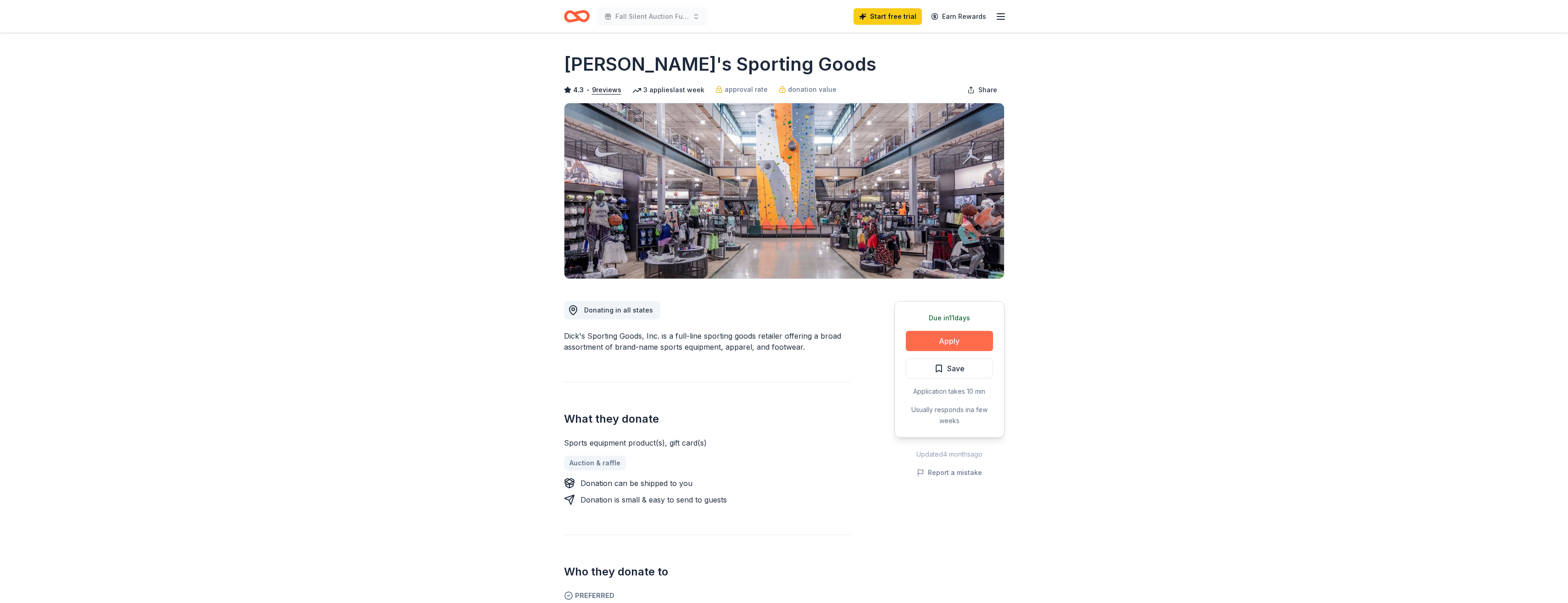
click at [960, 338] on button "Apply" at bounding box center [949, 341] width 87 height 20
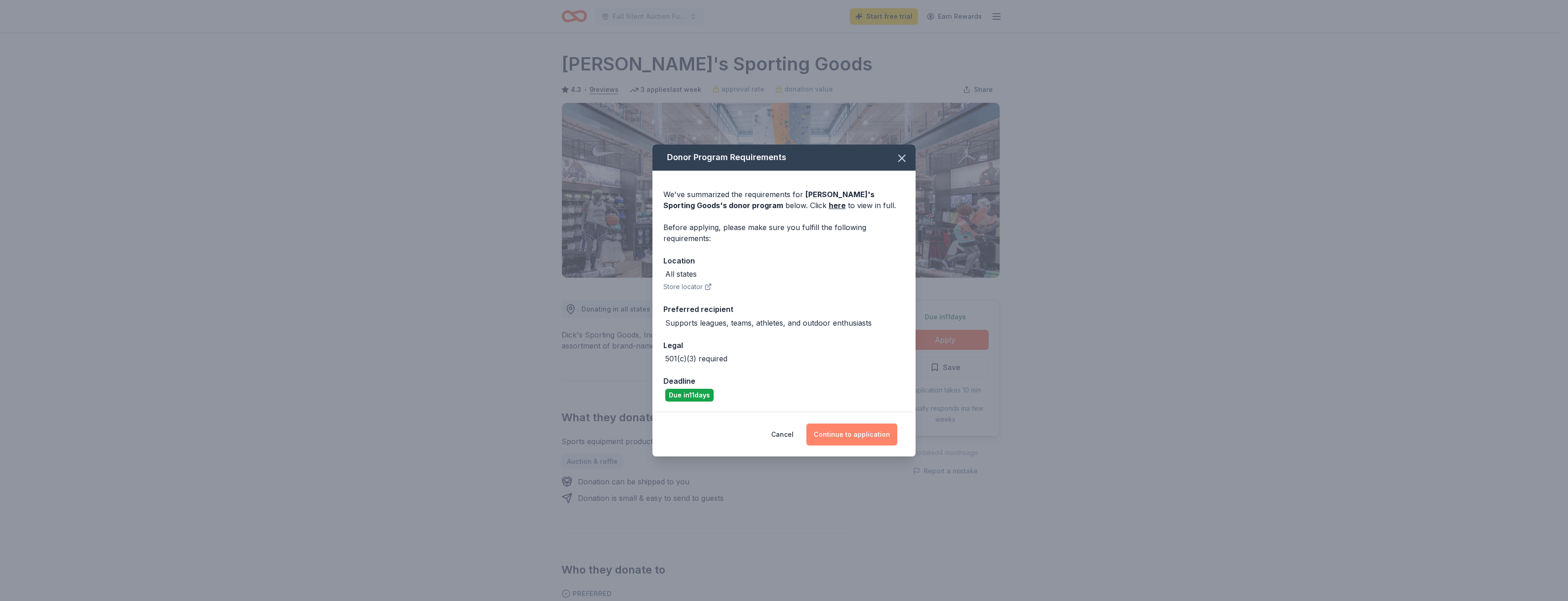
click at [865, 435] on button "Continue to application" at bounding box center [852, 434] width 91 height 22
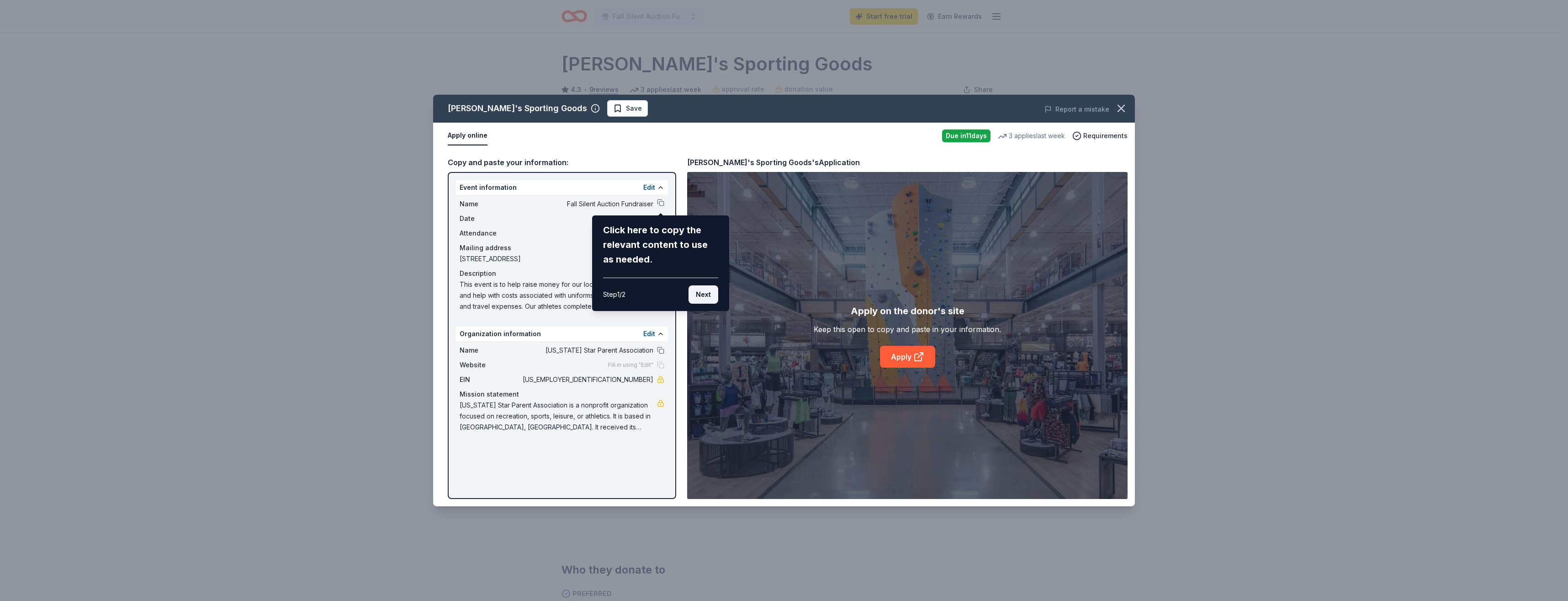
click at [701, 294] on button "Next" at bounding box center [703, 295] width 29 height 19
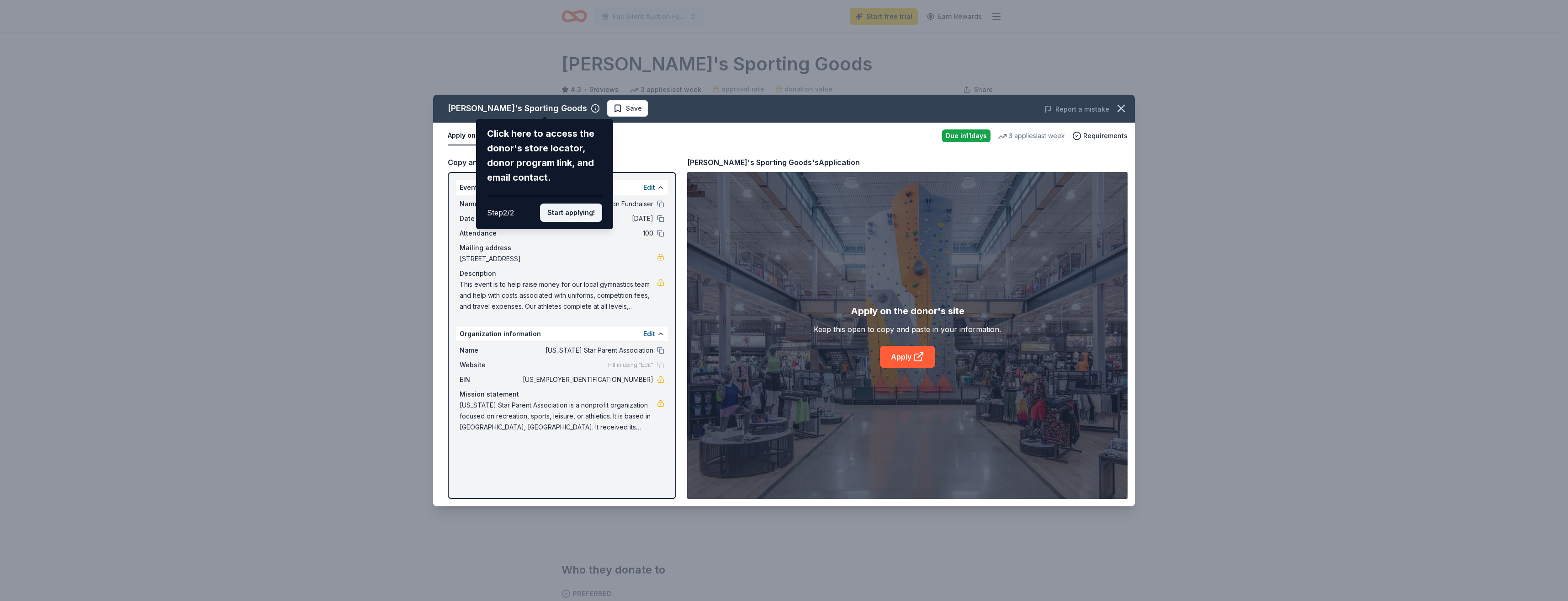
click at [580, 215] on button "Start applying!" at bounding box center [571, 213] width 62 height 19
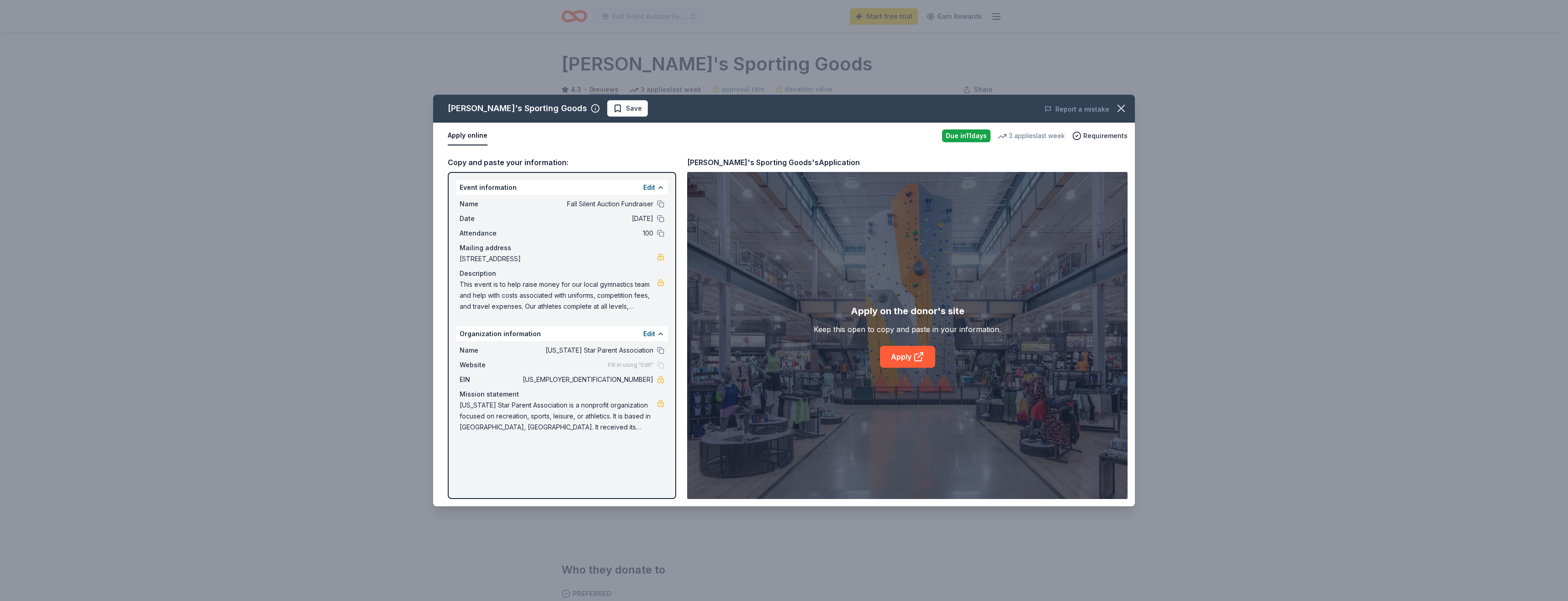
click at [638, 418] on span "Texas Star Parent Association is a nonprofit organization focused on recreation…" at bounding box center [558, 416] width 198 height 33
click at [660, 401] on link at bounding box center [660, 403] width 8 height 8
click at [1124, 111] on icon "button" at bounding box center [1121, 109] width 7 height 7
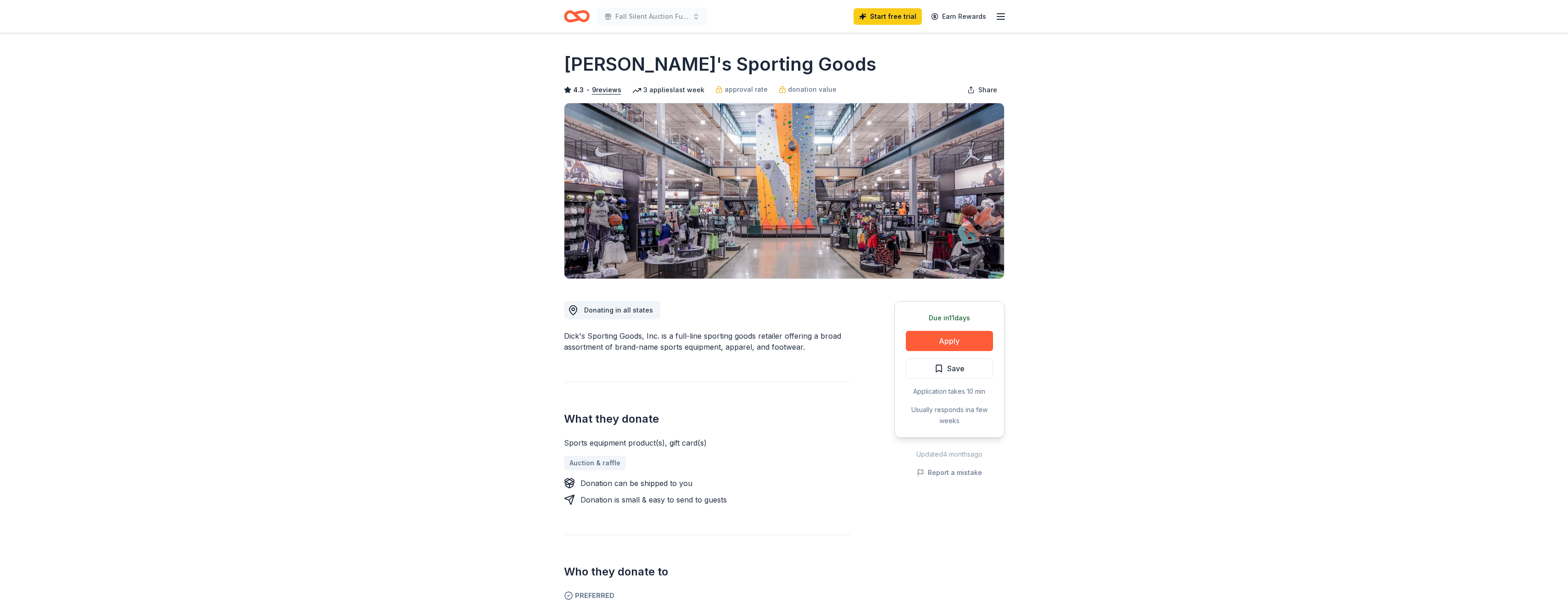
click at [998, 13] on icon "button" at bounding box center [1000, 16] width 11 height 11
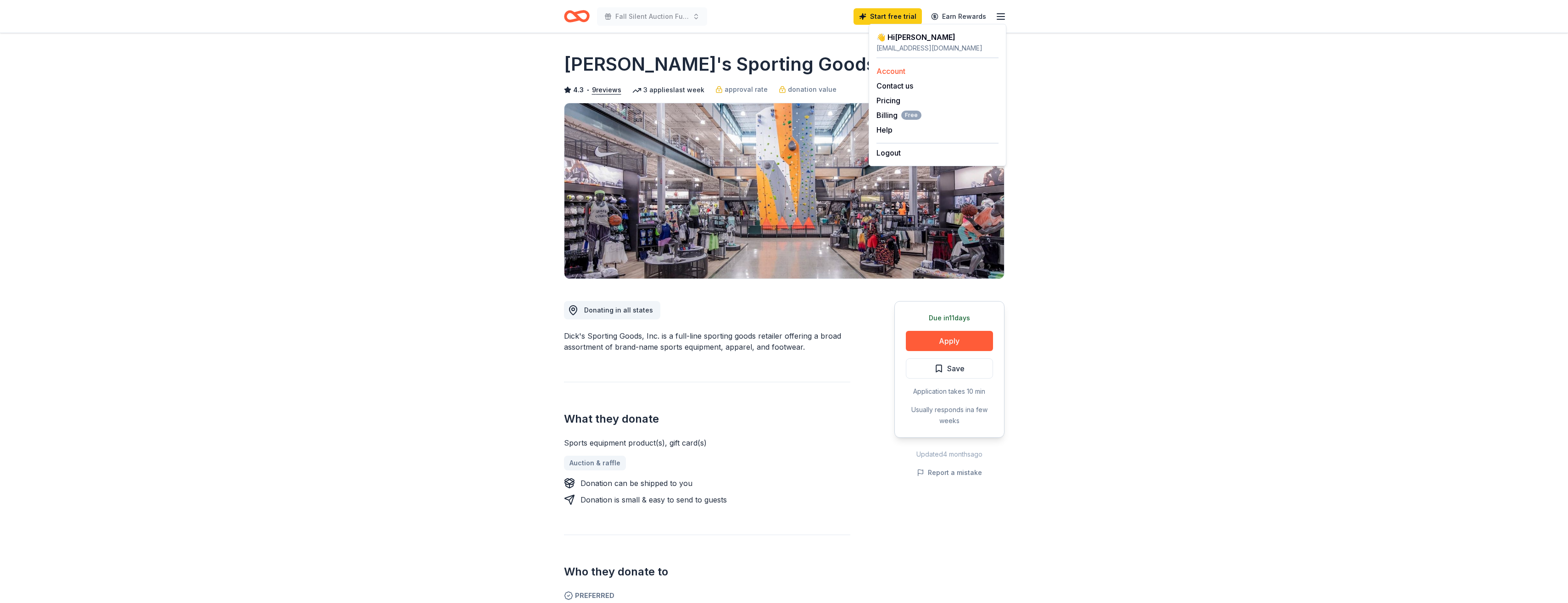
click at [897, 72] on link "Account" at bounding box center [891, 71] width 29 height 9
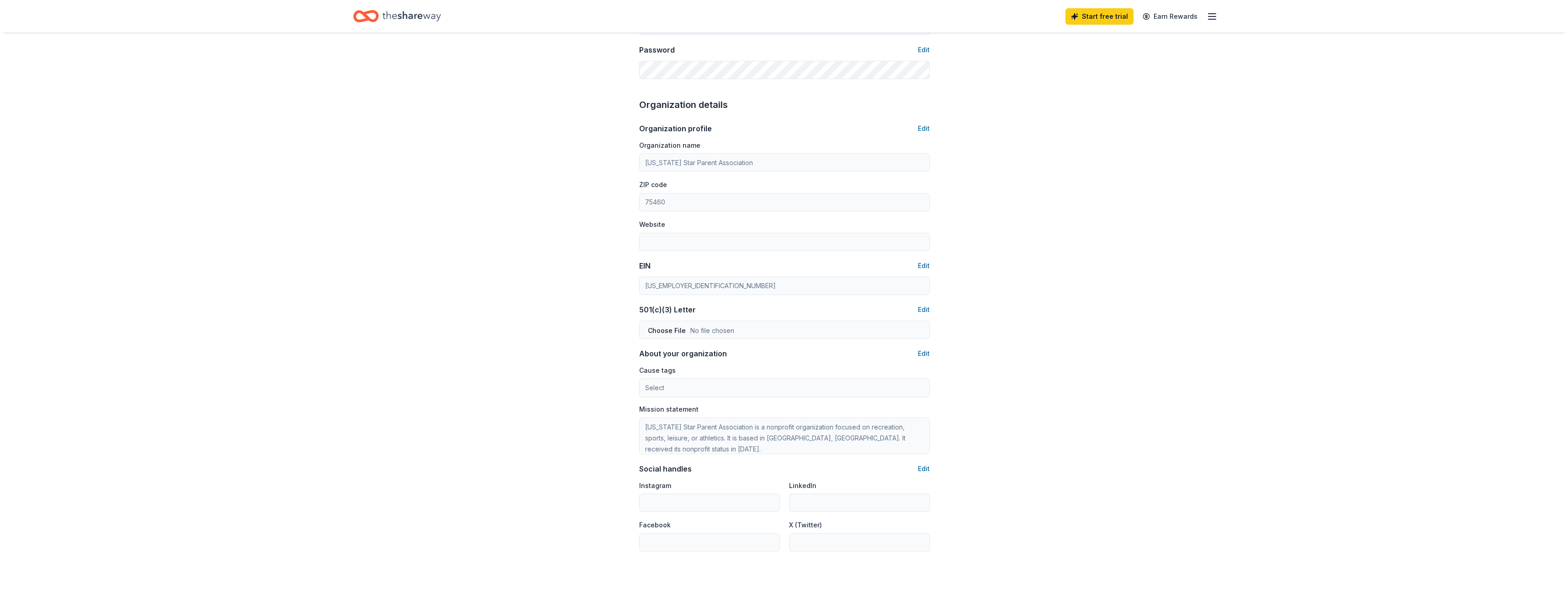
scroll to position [314, 0]
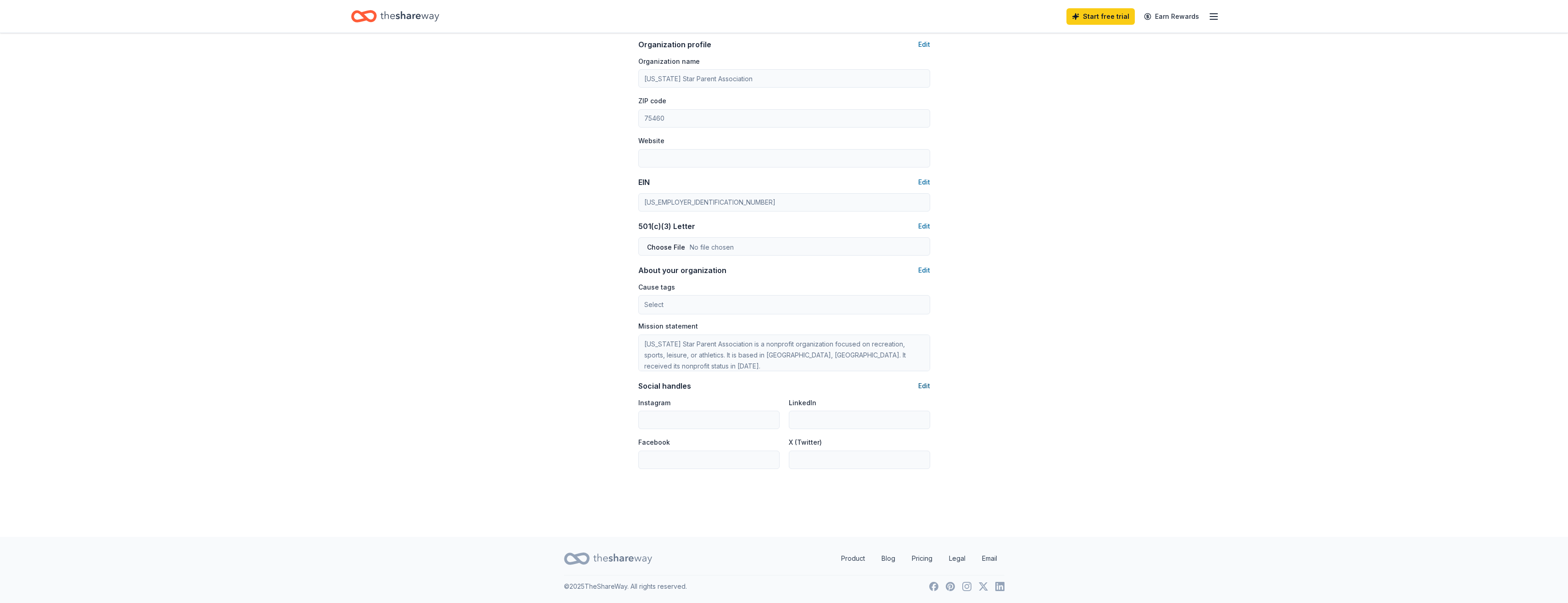
click at [928, 388] on button "Edit" at bounding box center [924, 385] width 12 height 11
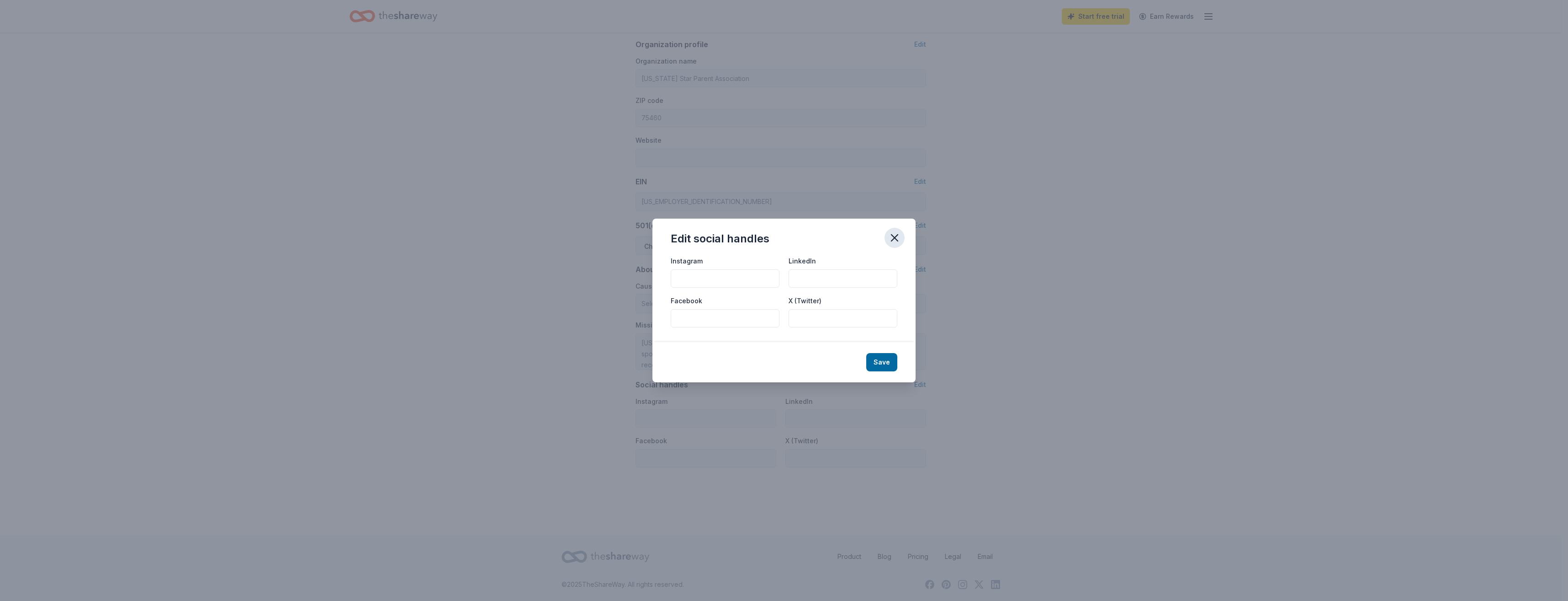
click at [891, 237] on icon "button" at bounding box center [894, 237] width 13 height 13
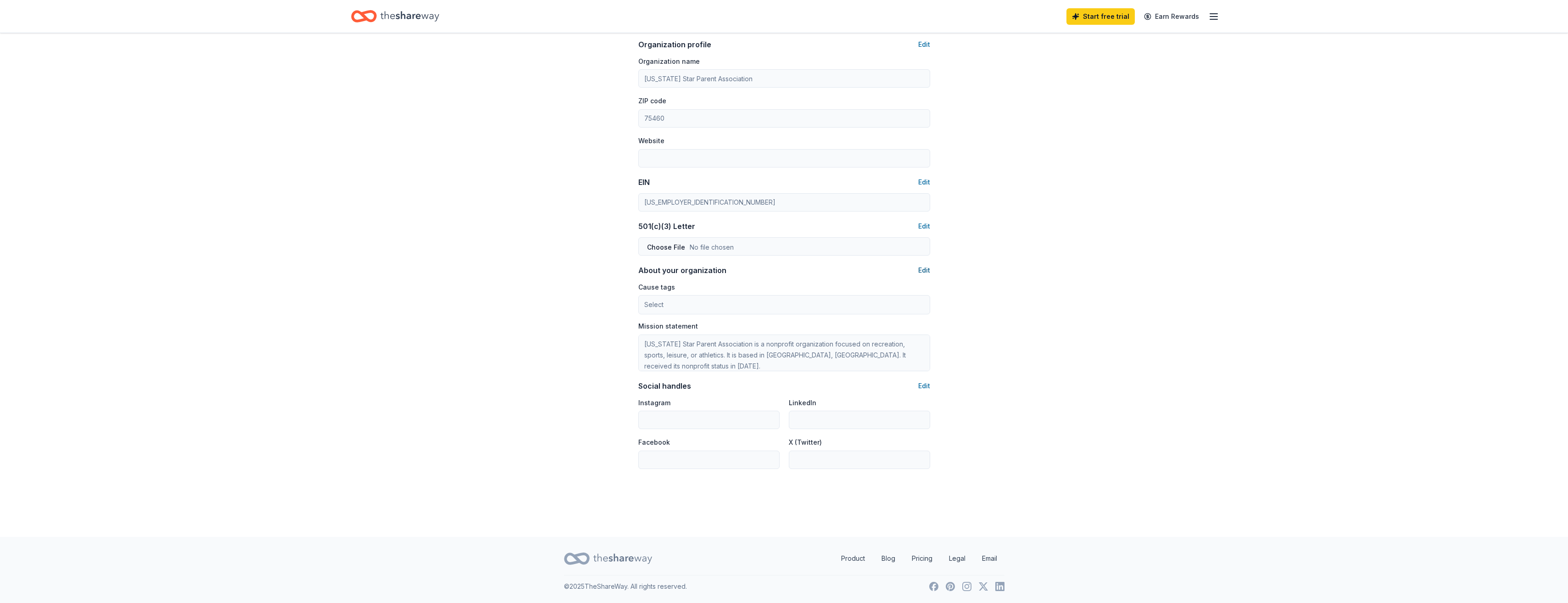
click at [927, 269] on button "Edit" at bounding box center [924, 269] width 12 height 11
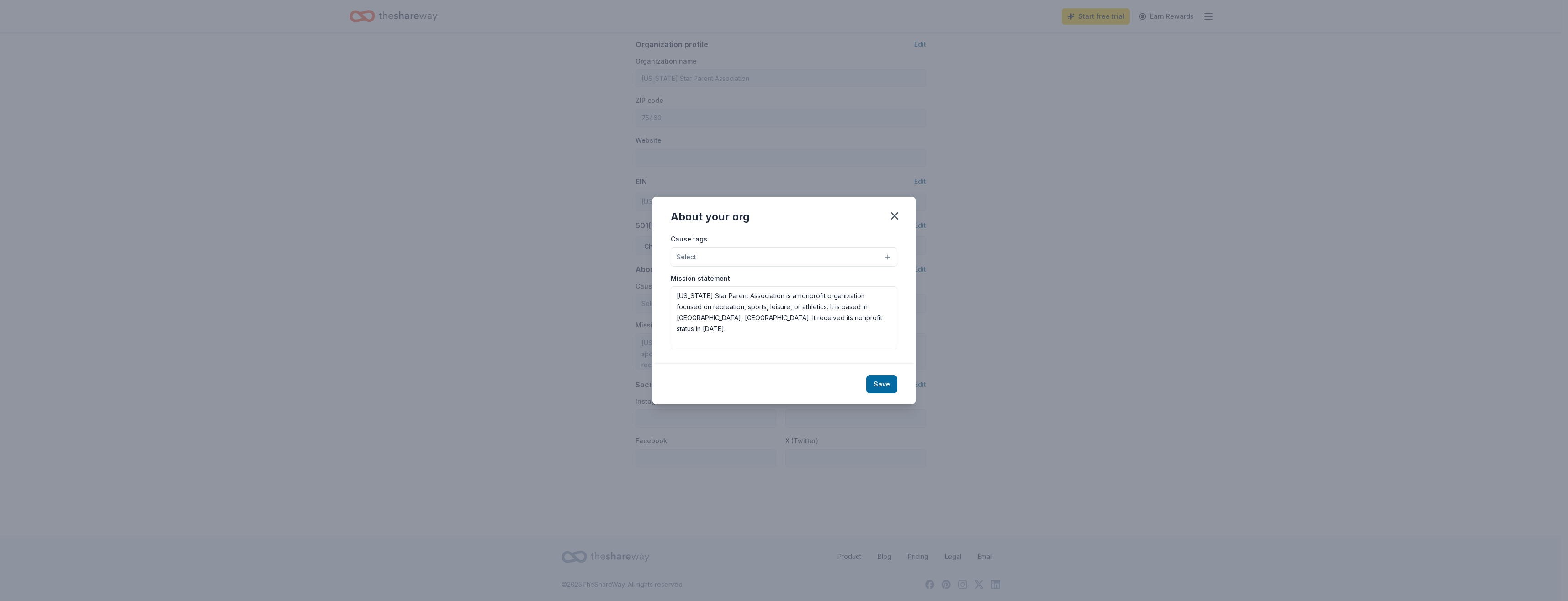
click at [889, 257] on button "Select" at bounding box center [783, 257] width 226 height 19
click at [702, 311] on span "Children" at bounding box center [784, 305] width 211 height 12
click at [882, 386] on div "About your org Cause tags Children Animals Art & Culture Disaster Relief Educat…" at bounding box center [784, 300] width 263 height 209
drag, startPoint x: 790, startPoint y: 306, endPoint x: 675, endPoint y: 308, distance: 115.0
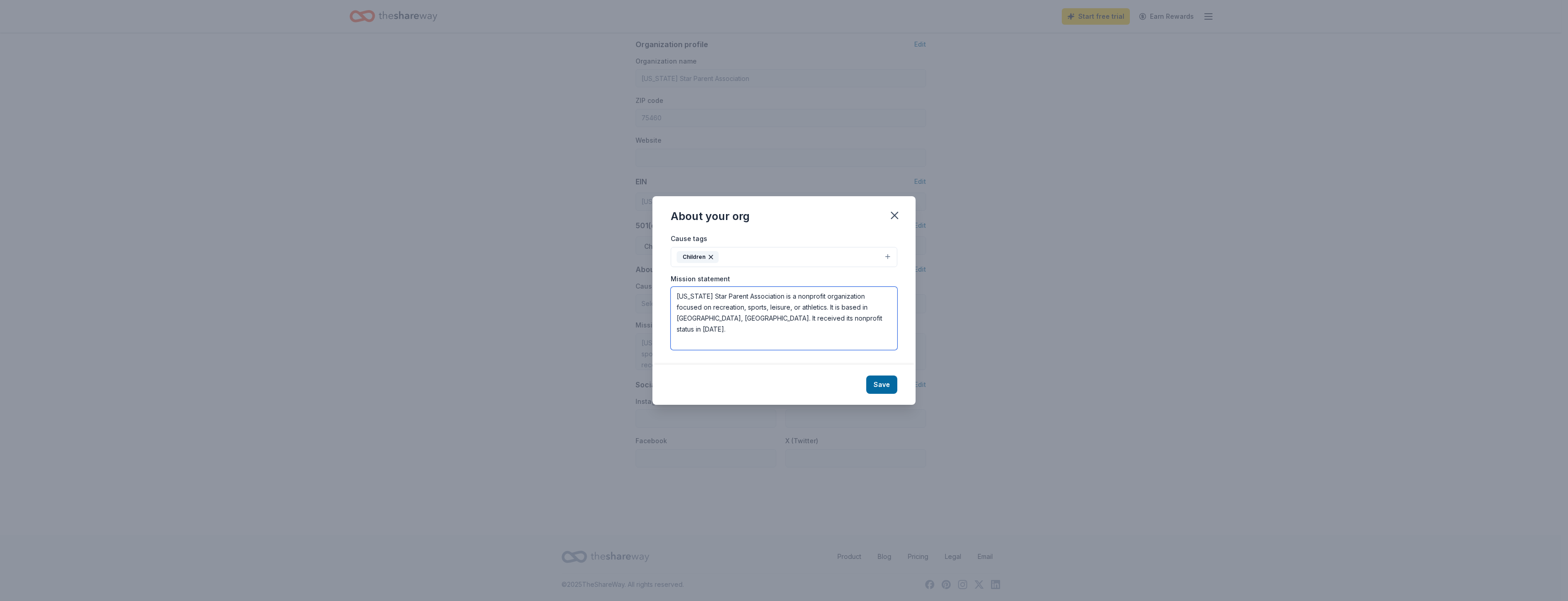
click at [675, 308] on textarea "Texas Star Parent Association is a nonprofit organization focused on recreation…" at bounding box center [783, 318] width 226 height 63
click at [826, 317] on textarea "Texas Star Parent Association is a nonprofit organization focused on supporting…" at bounding box center [783, 318] width 226 height 63
click at [724, 340] on textarea "Texas Star Parent Association is a nonprofit organization focused on supporting…" at bounding box center [783, 318] width 226 height 63
click at [868, 338] on textarea "Texas Star Parent Association is a nonprofit organization focused on supporting…" at bounding box center [783, 318] width 226 height 63
type textarea "Texas Star Parent Association is a nonprofit organization focused on supporting…"
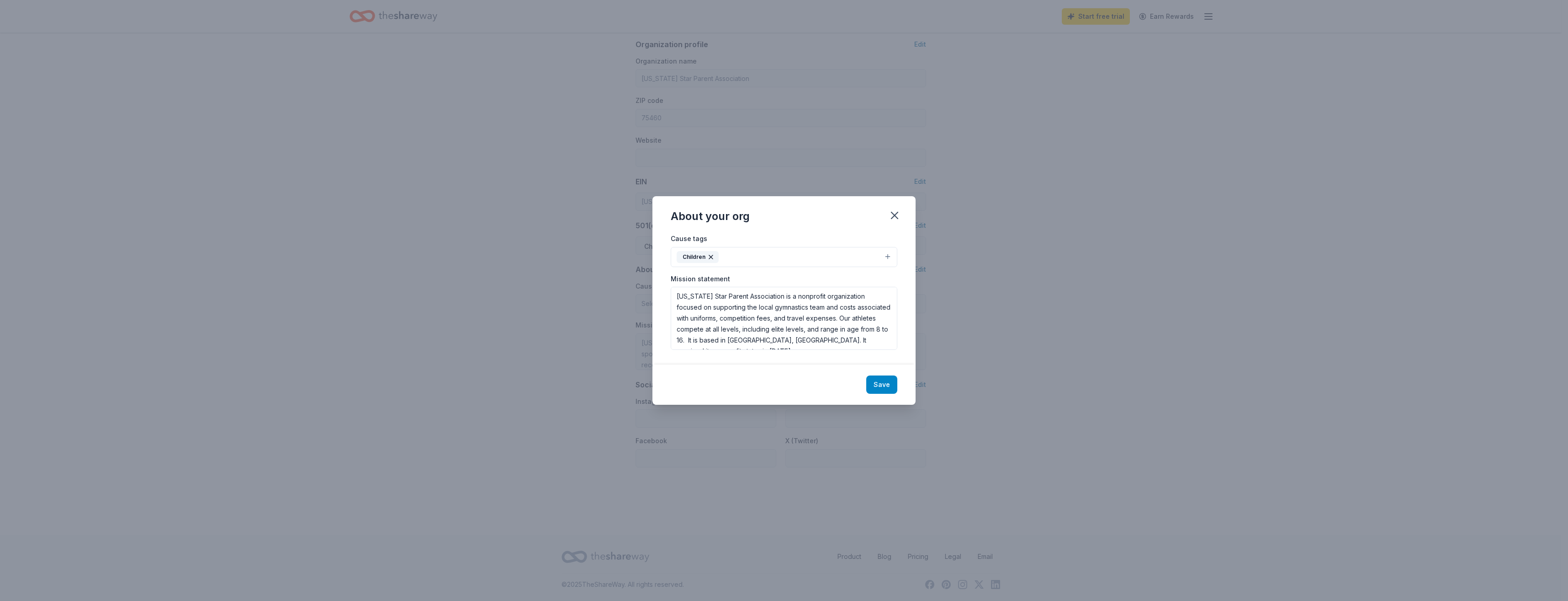
click at [882, 386] on button "Save" at bounding box center [882, 385] width 31 height 19
type textarea "Texas Star Parent Association is a nonprofit organization focused on supporting…"
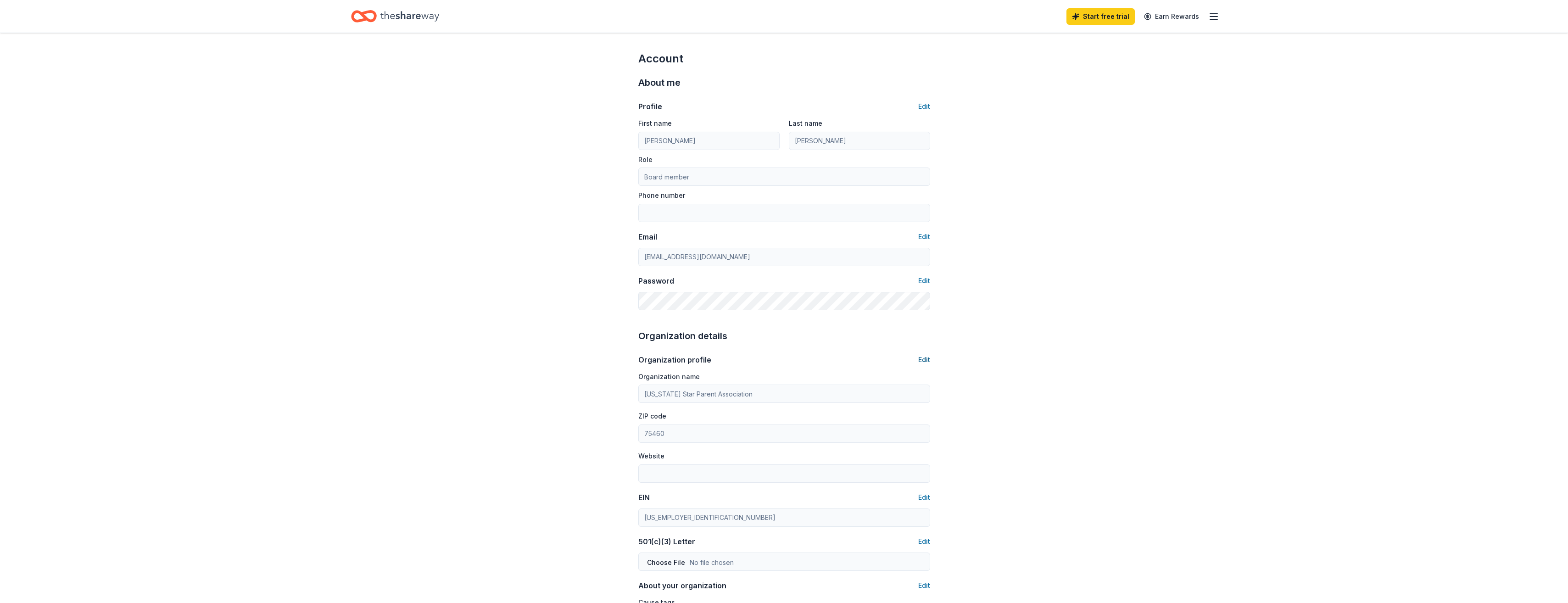
click at [921, 360] on button "Edit" at bounding box center [924, 359] width 12 height 11
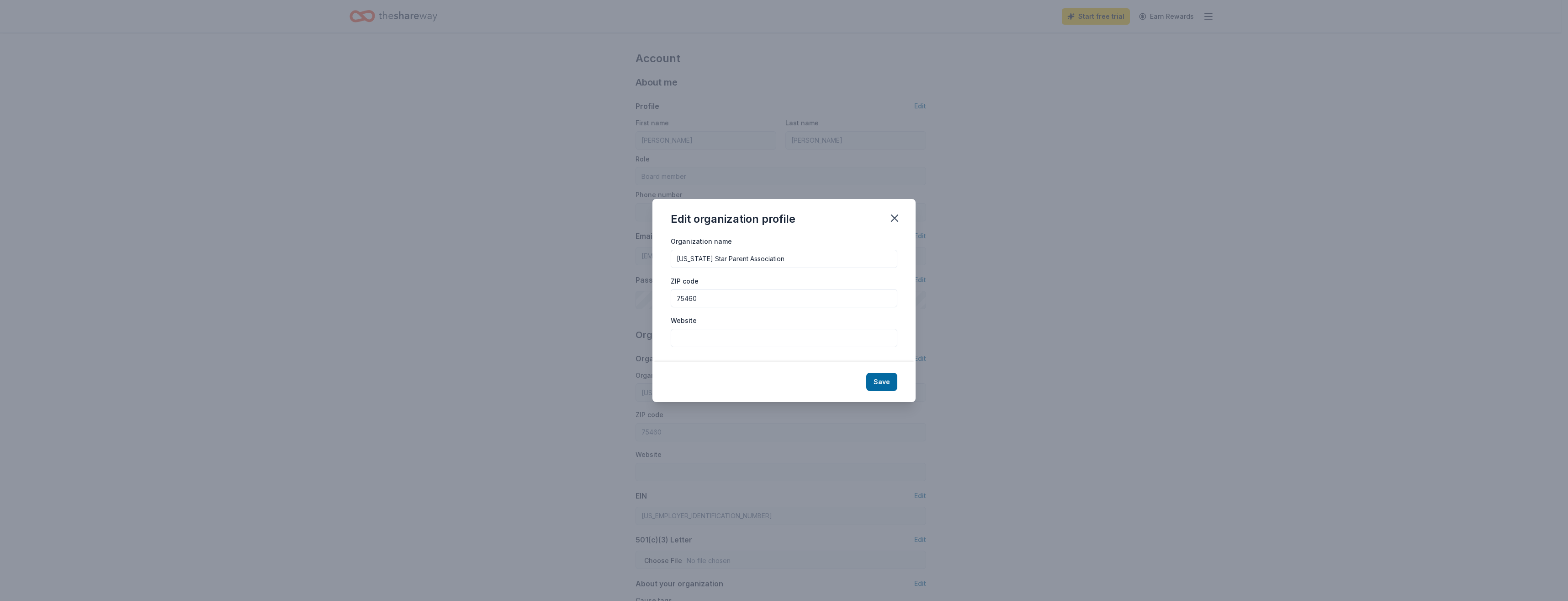
click at [701, 340] on input "Website" at bounding box center [783, 338] width 226 height 19
type input "H"
type input "https://facebook.com/TSPAParis"
click at [886, 384] on button "Save" at bounding box center [882, 382] width 31 height 19
type input "https://facebook.com/TSPAParis"
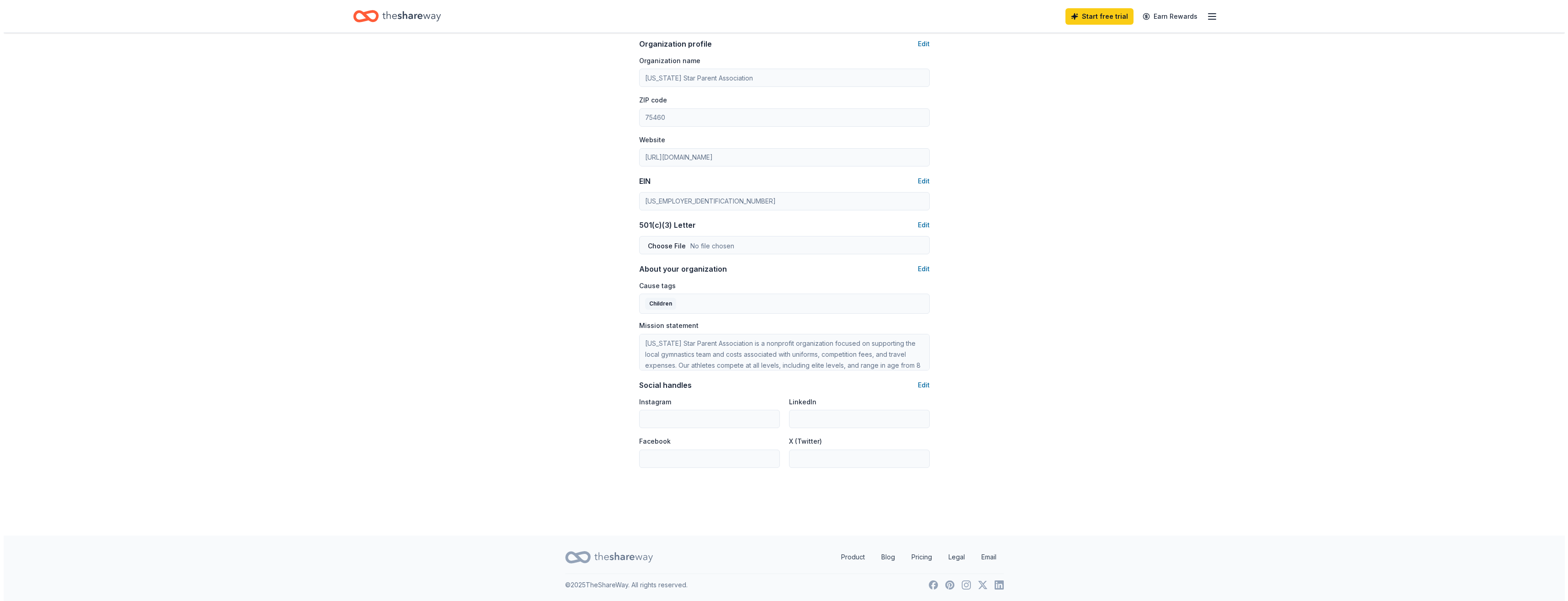
scroll to position [315, 0]
click at [918, 383] on button "Edit" at bounding box center [920, 384] width 12 height 11
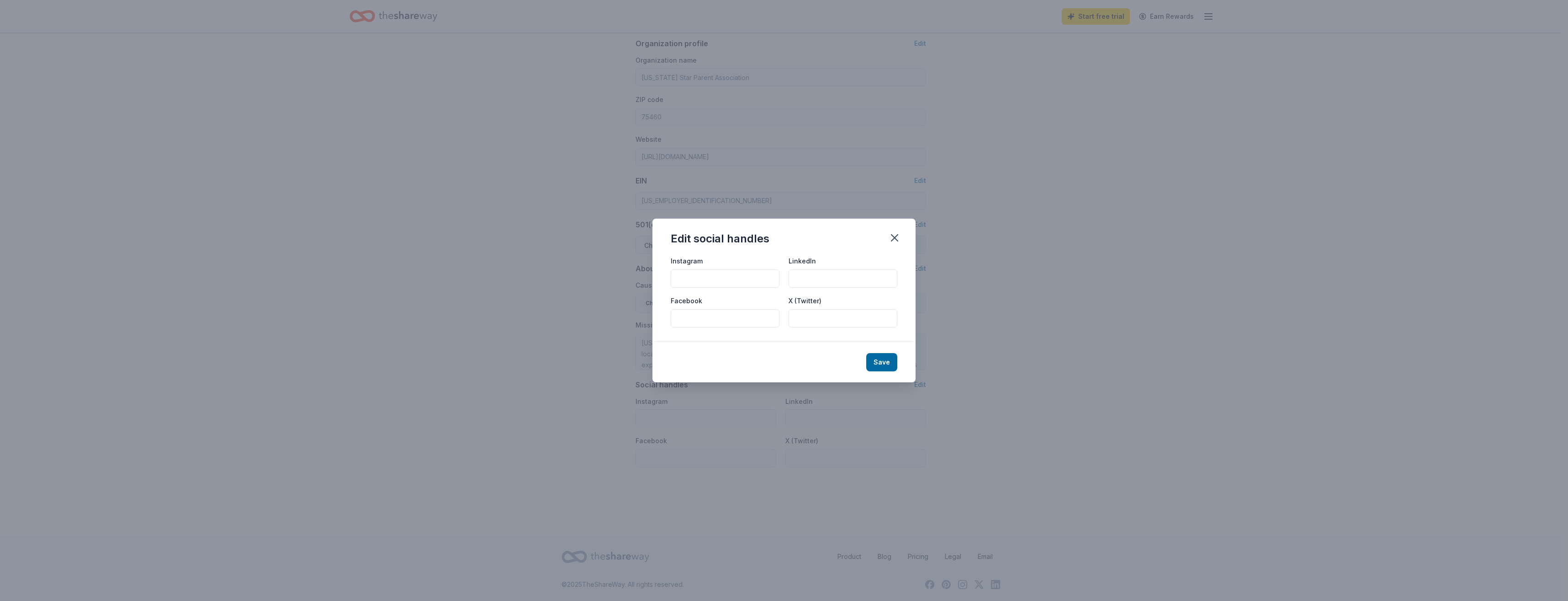
click at [730, 318] on input "Facebook" at bounding box center [724, 318] width 109 height 19
type input "https://facebook.com/TSPAParis"
click at [884, 357] on button "Save" at bounding box center [882, 362] width 31 height 19
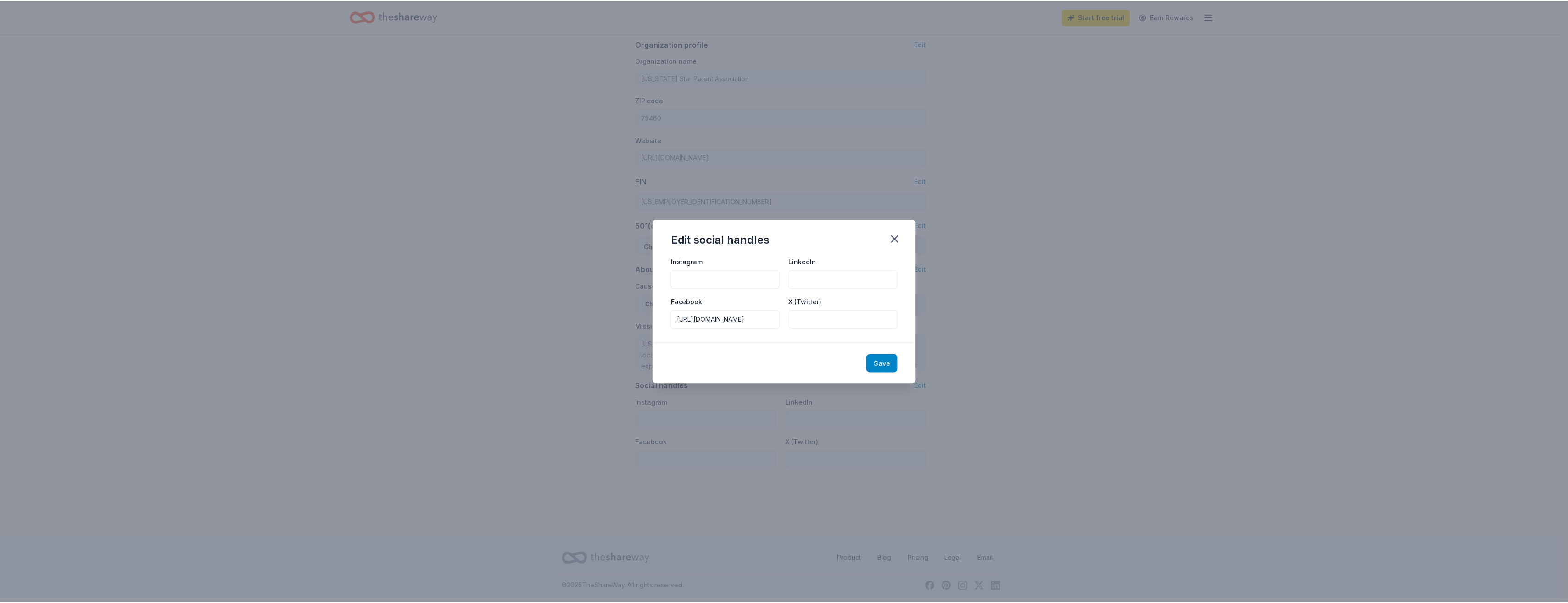
scroll to position [0, 0]
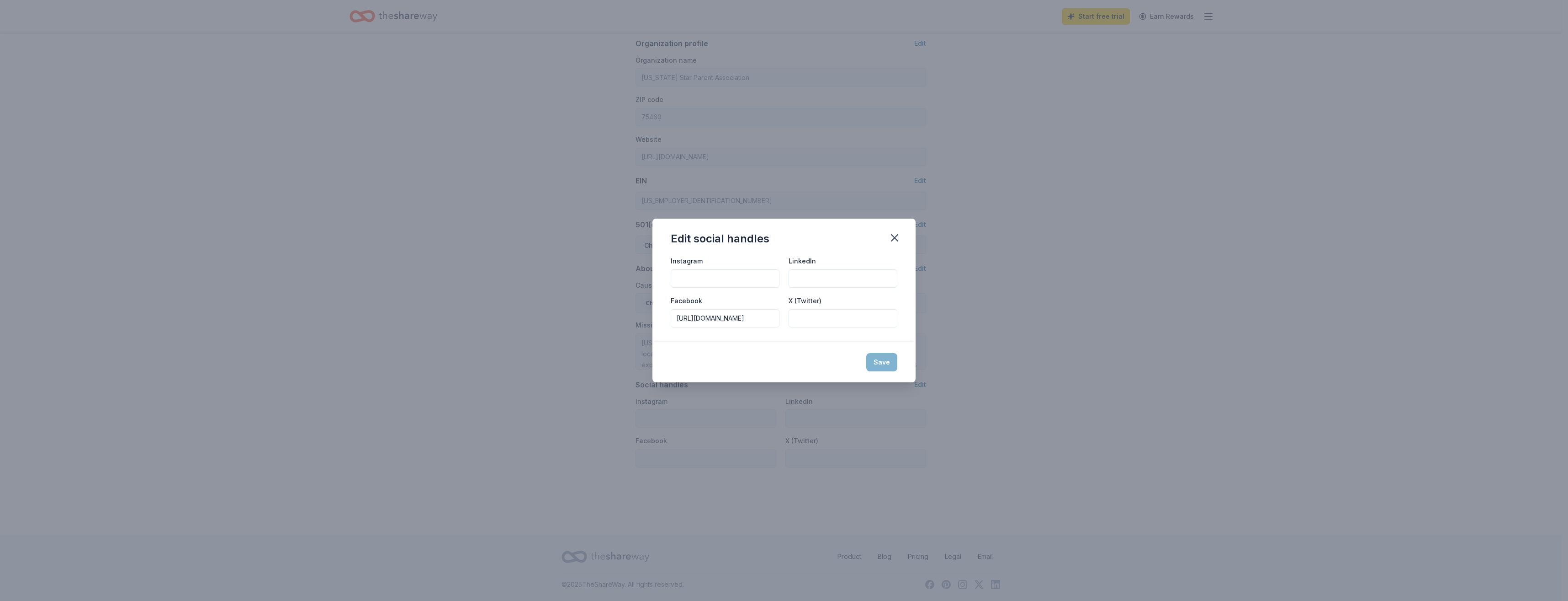
type input "https://facebook.com/TSPAParis"
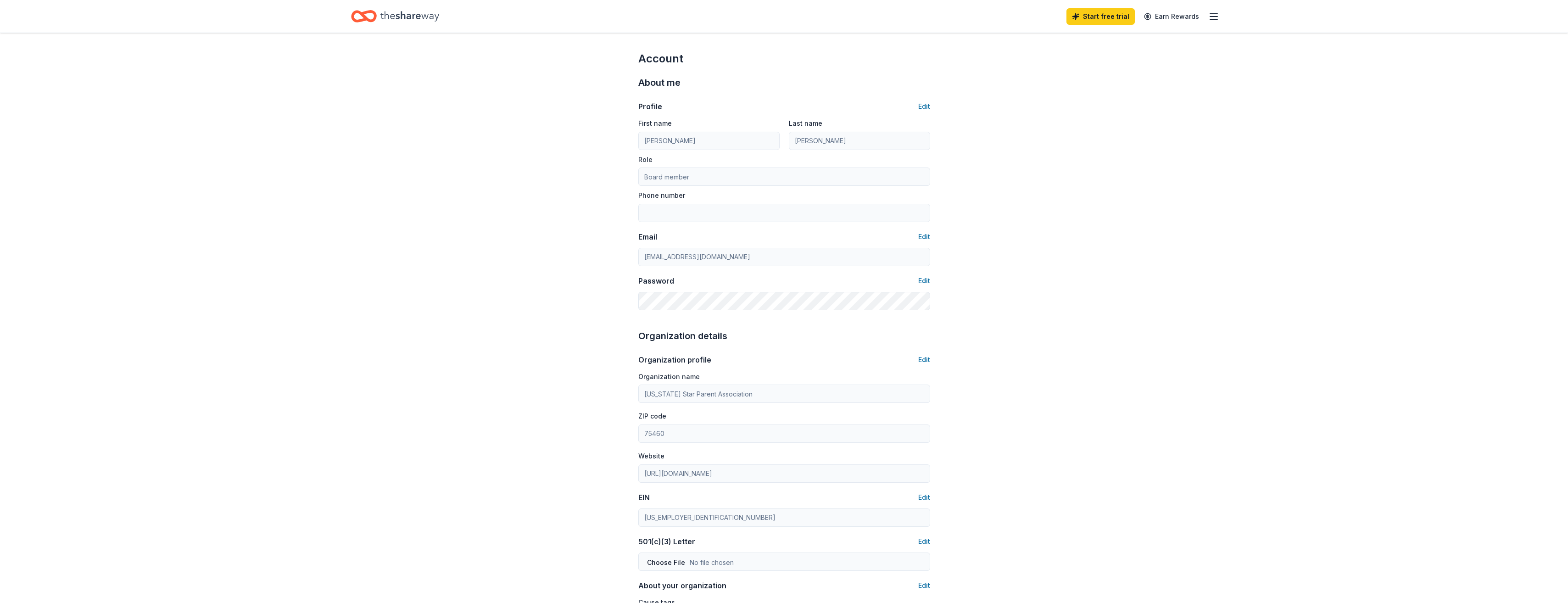
click at [1215, 15] on icon "button" at bounding box center [1213, 16] width 11 height 11
click at [1347, 98] on div "Account About me Profile Edit First name SARAH Last name LUMBERT Role Board mem…" at bounding box center [784, 443] width 1568 height 820
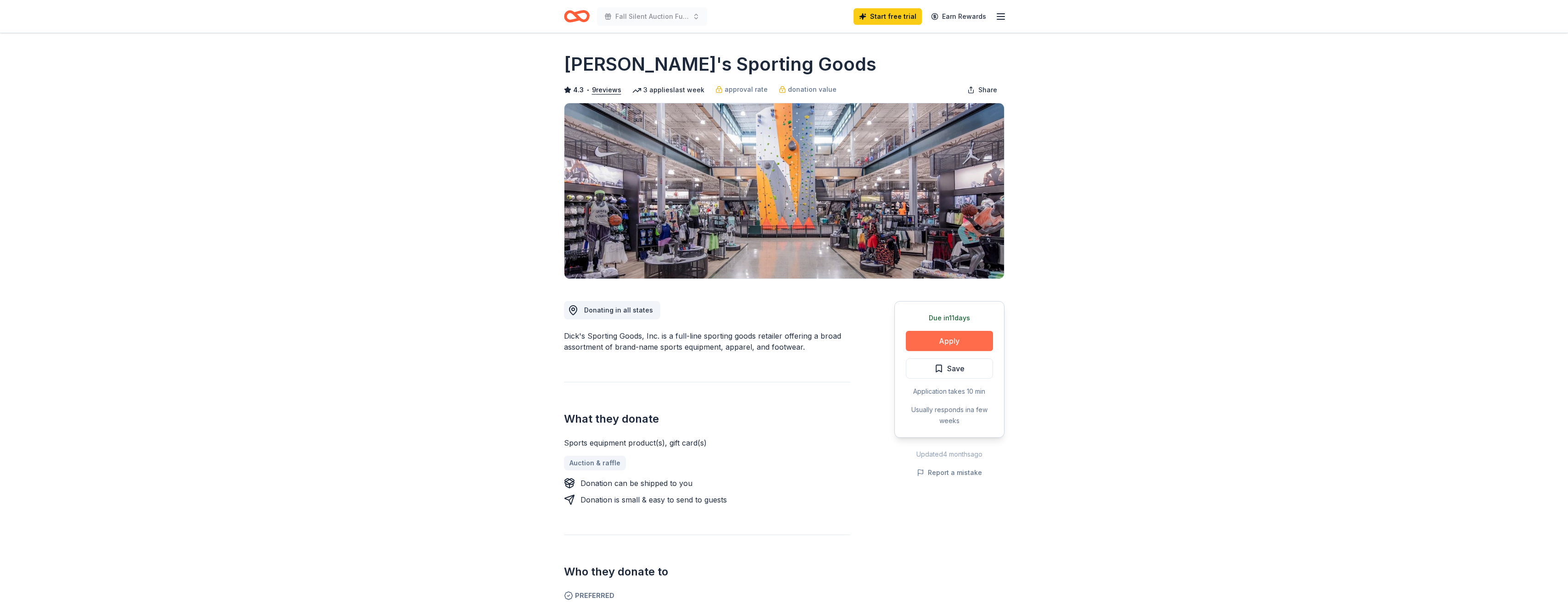
click at [956, 338] on button "Apply" at bounding box center [949, 341] width 87 height 20
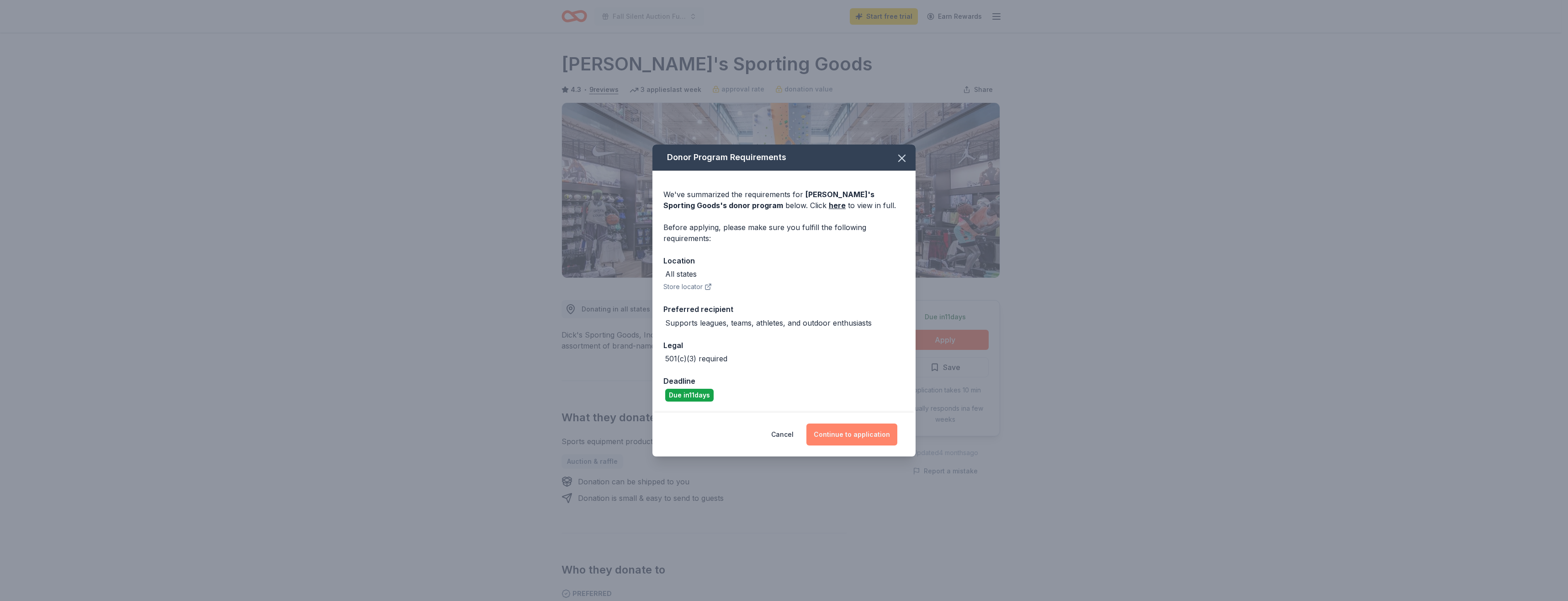
click at [845, 436] on button "Continue to application" at bounding box center [852, 434] width 91 height 22
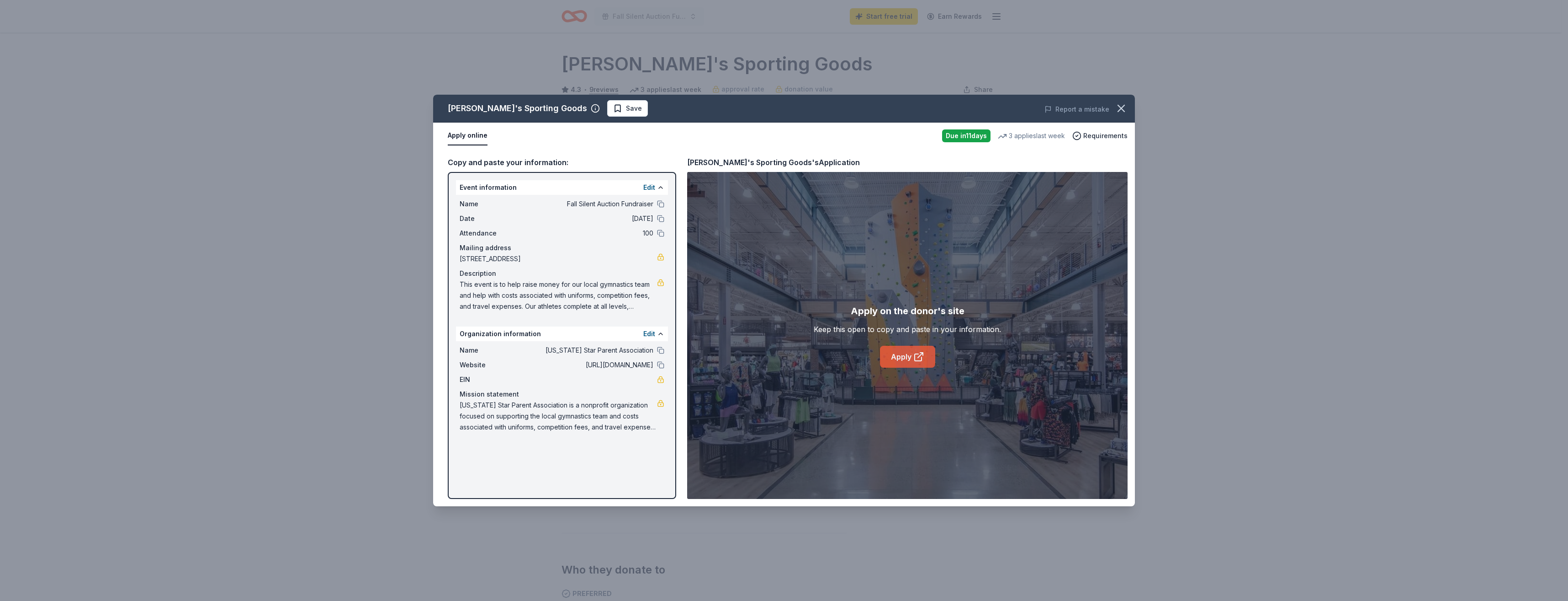
click at [914, 359] on icon at bounding box center [918, 357] width 7 height 7
click at [1125, 109] on icon "button" at bounding box center [1120, 108] width 13 height 13
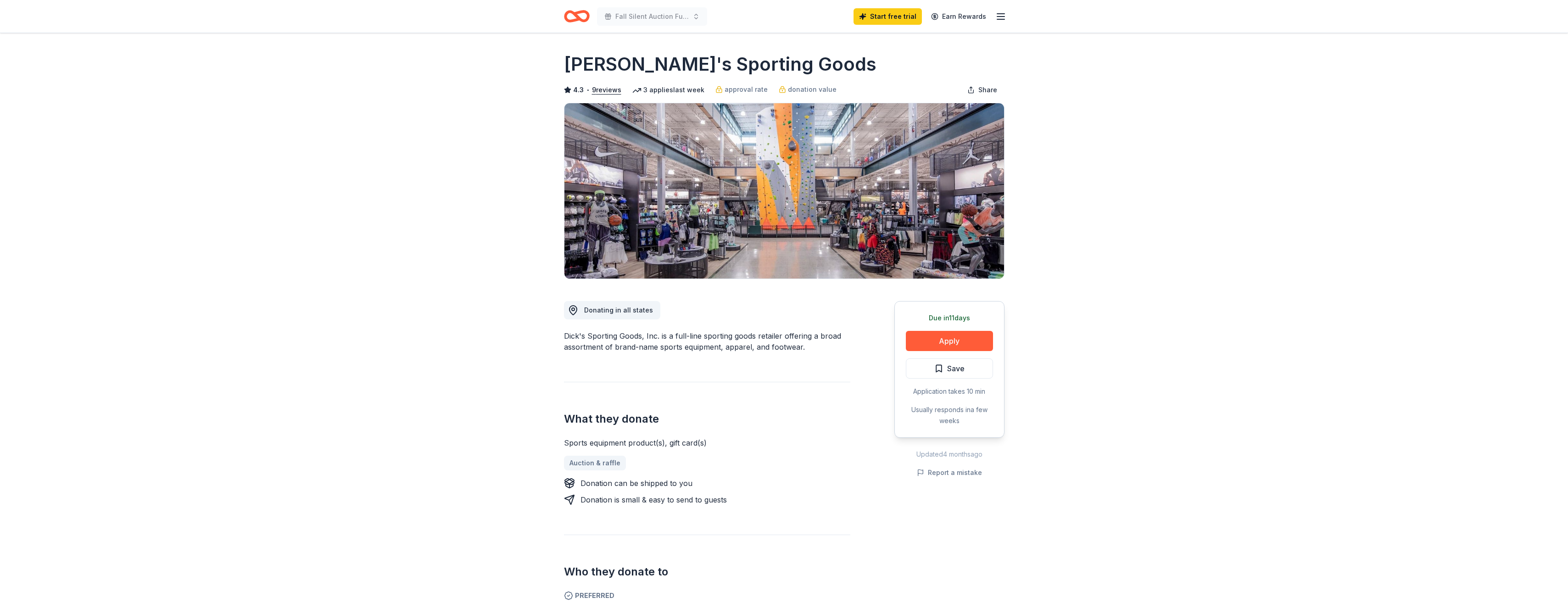
click at [997, 19] on line "button" at bounding box center [1000, 19] width 8 height 0
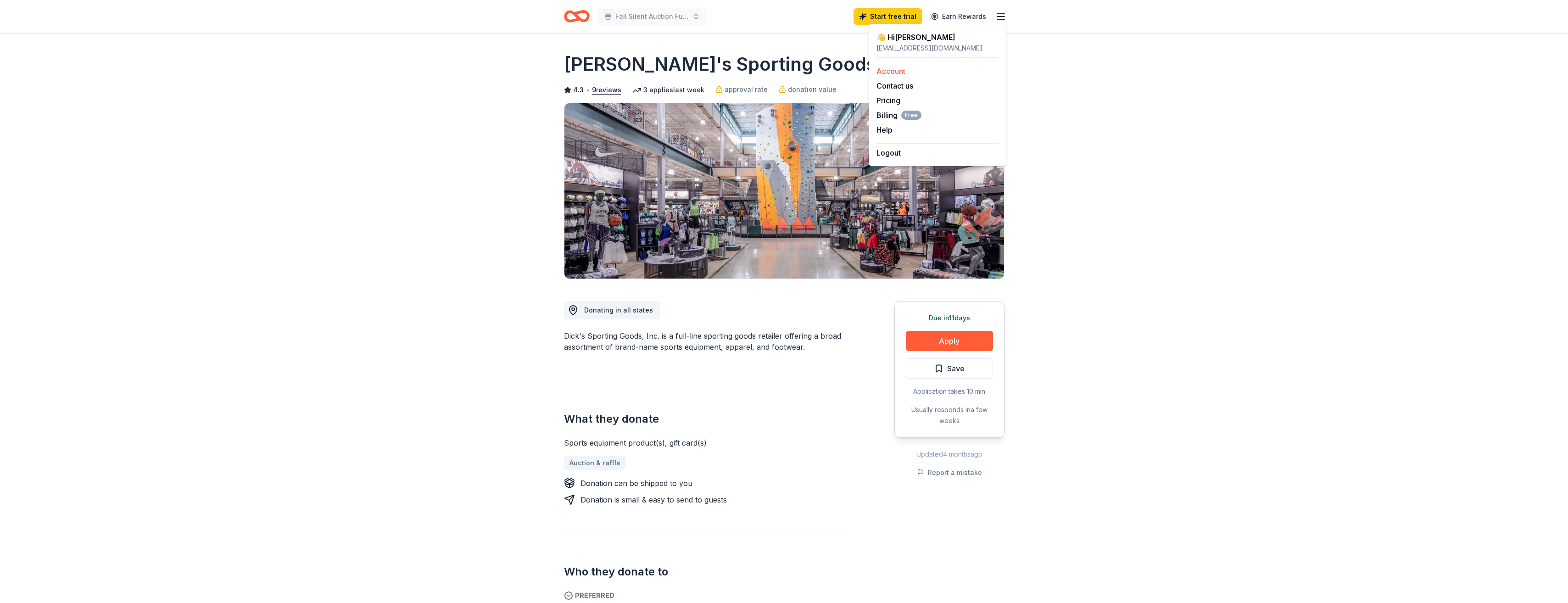
click at [893, 69] on link "Account" at bounding box center [891, 71] width 29 height 9
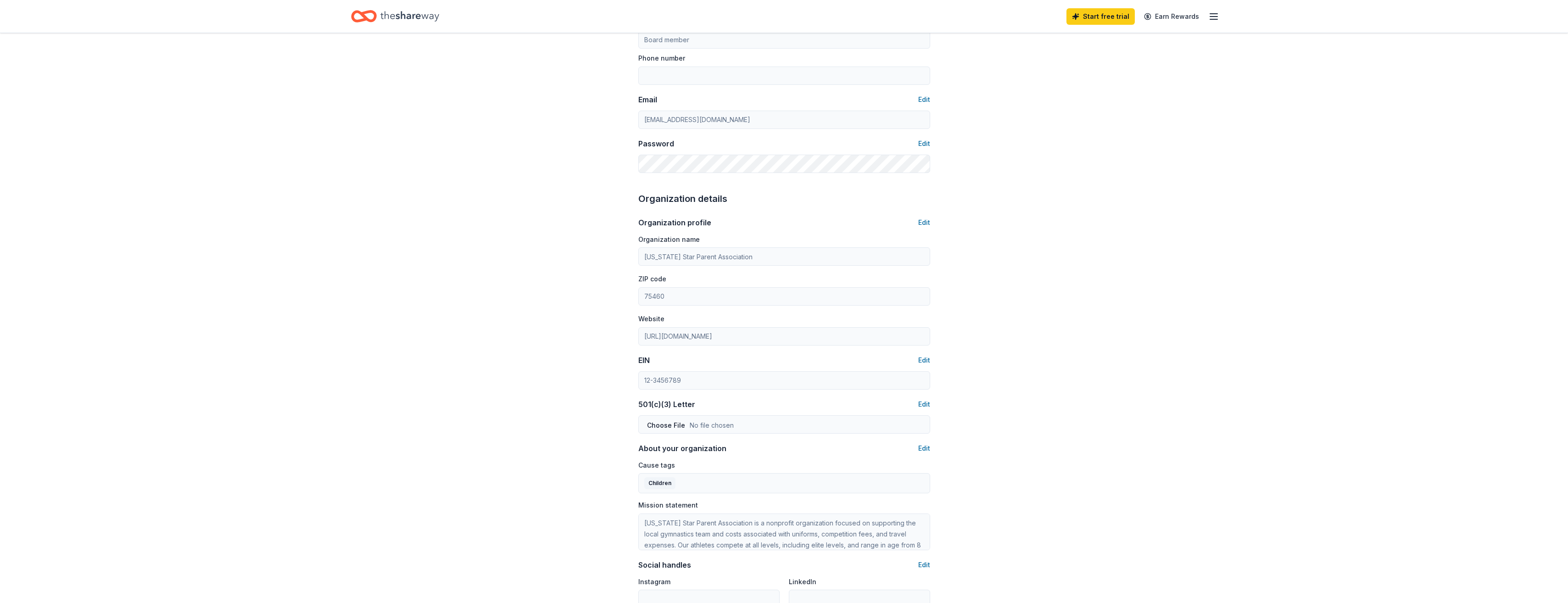
scroll to position [138, 0]
click at [923, 359] on button "Edit" at bounding box center [924, 359] width 12 height 11
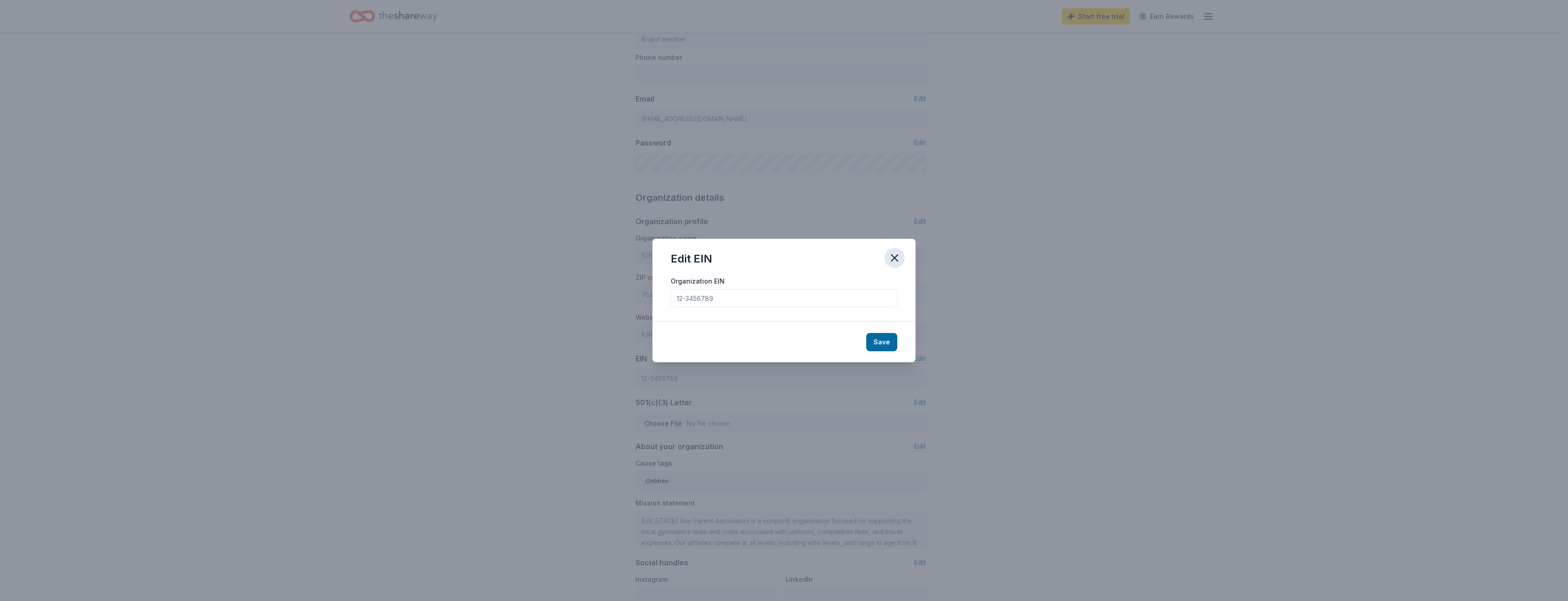
click at [895, 260] on icon "button" at bounding box center [894, 258] width 13 height 13
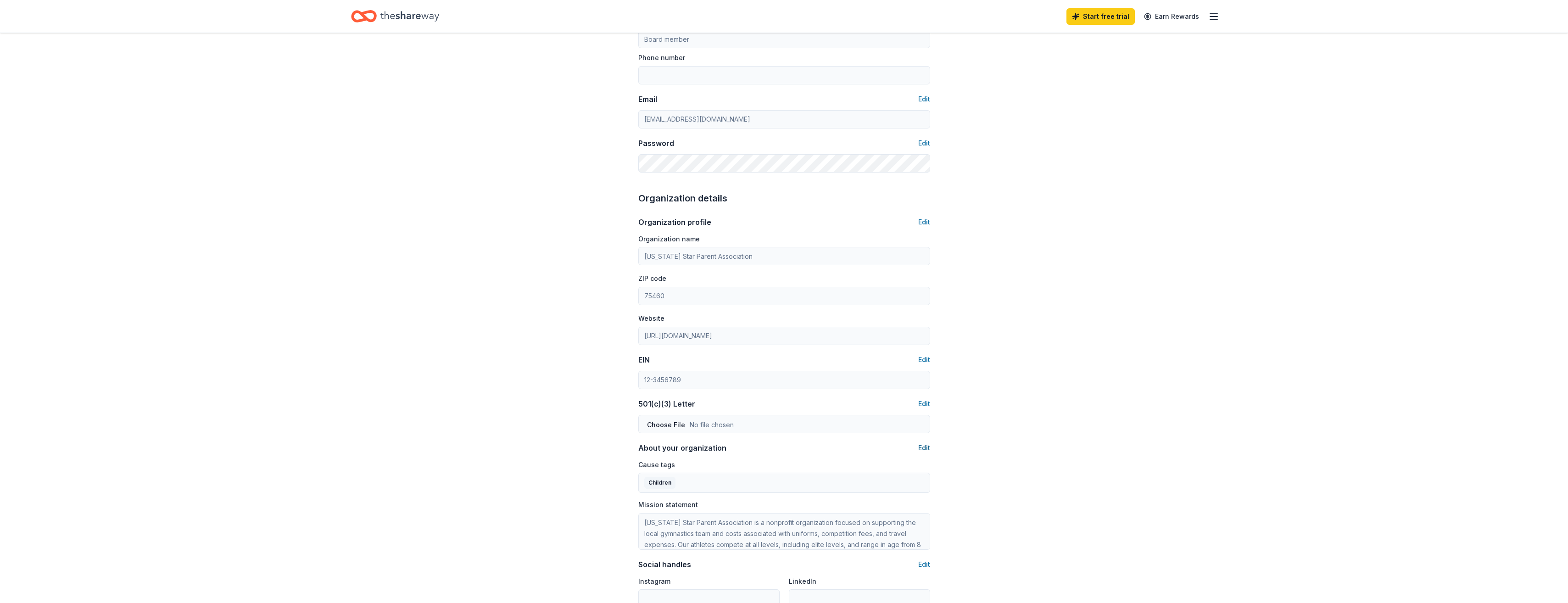
click at [923, 448] on button "Edit" at bounding box center [924, 448] width 12 height 11
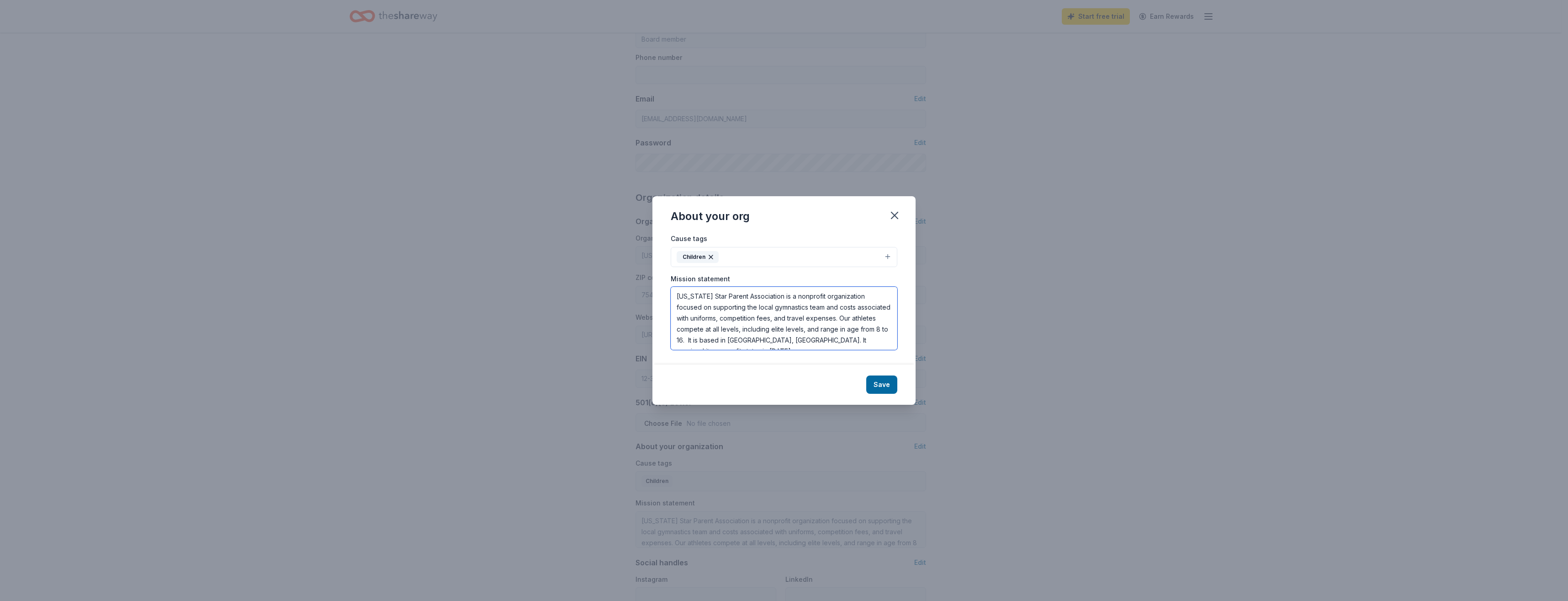
drag, startPoint x: 673, startPoint y: 294, endPoint x: 871, endPoint y: 331, distance: 201.4
click at [871, 331] on textarea "Texas Star Parent Association is a nonprofit organization focused on supporting…" at bounding box center [783, 318] width 226 height 63
click at [897, 213] on icon "button" at bounding box center [895, 215] width 7 height 7
